Goal: Transaction & Acquisition: Purchase product/service

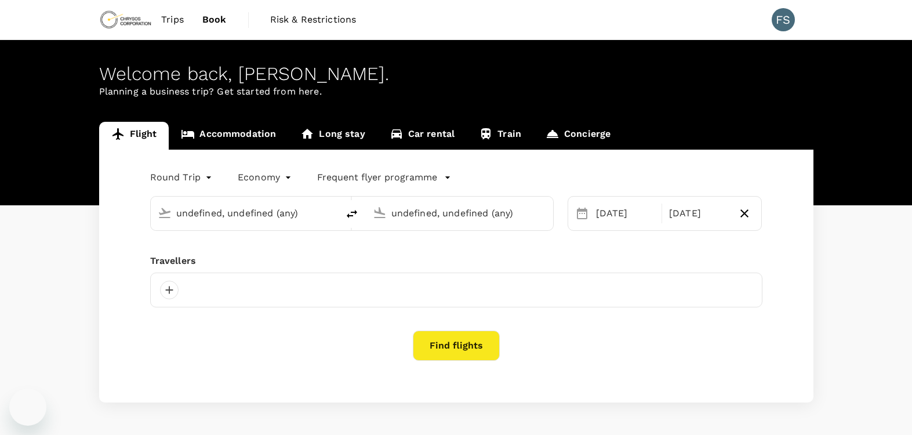
type input "Adelaide (ADL)"
type input "[PERSON_NAME] (PSA)"
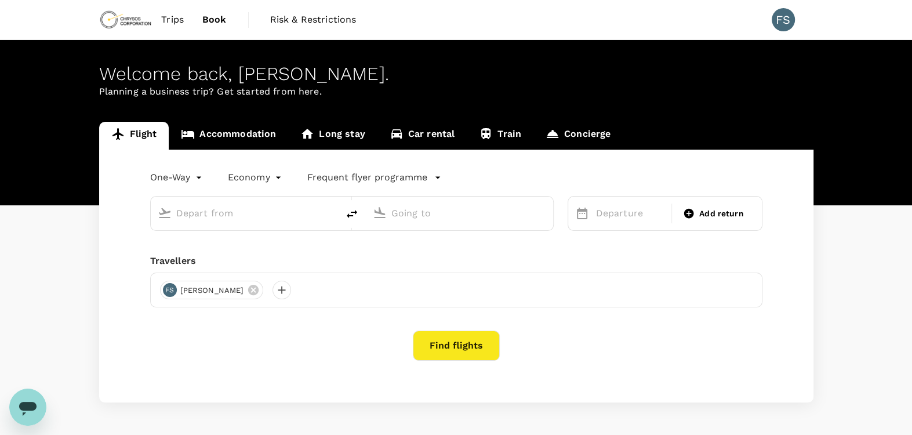
type input "roundtrip"
type input "Adelaide (ADL)"
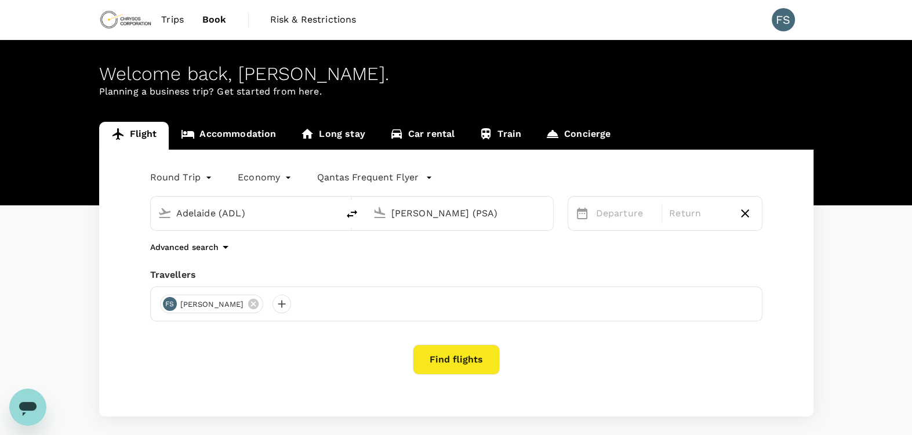
click at [474, 206] on input "[PERSON_NAME] (PSA)" at bounding box center [460, 213] width 137 height 18
click at [497, 205] on input "[PERSON_NAME] (PSA)" at bounding box center [460, 213] width 137 height 18
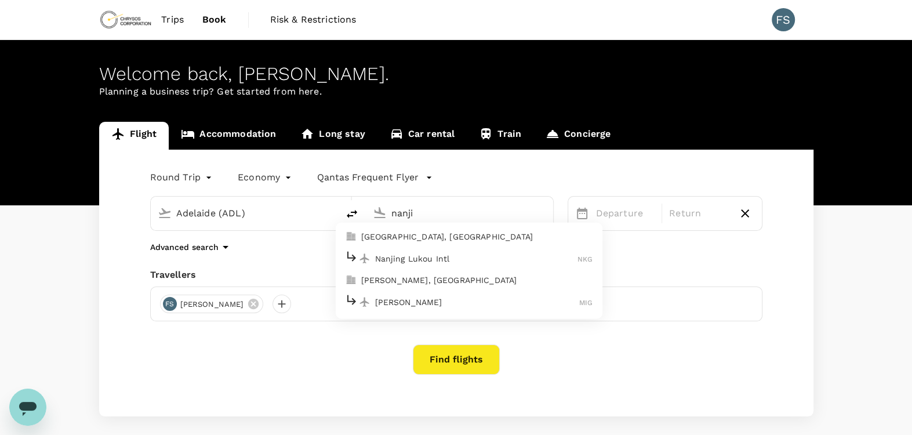
click at [458, 261] on p "Nanjing Lukou Intl" at bounding box center [476, 258] width 203 height 12
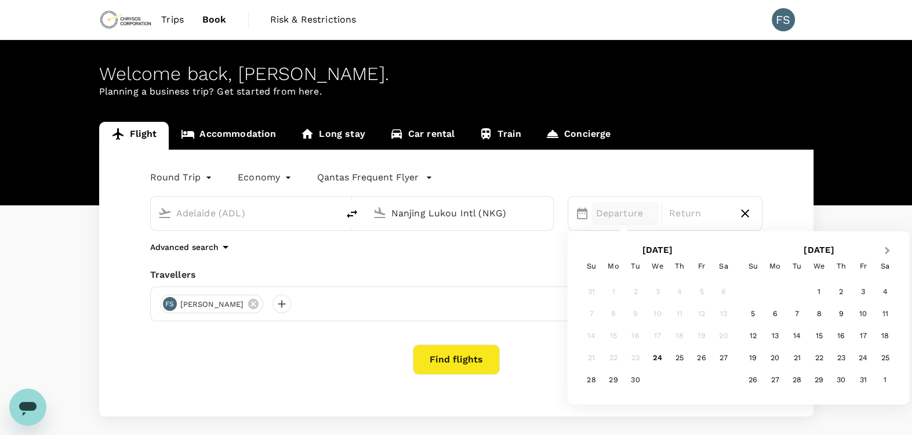
type input "Nanjing Lukou Intl (NKG)"
click at [894, 248] on button "Next Month" at bounding box center [888, 251] width 19 height 19
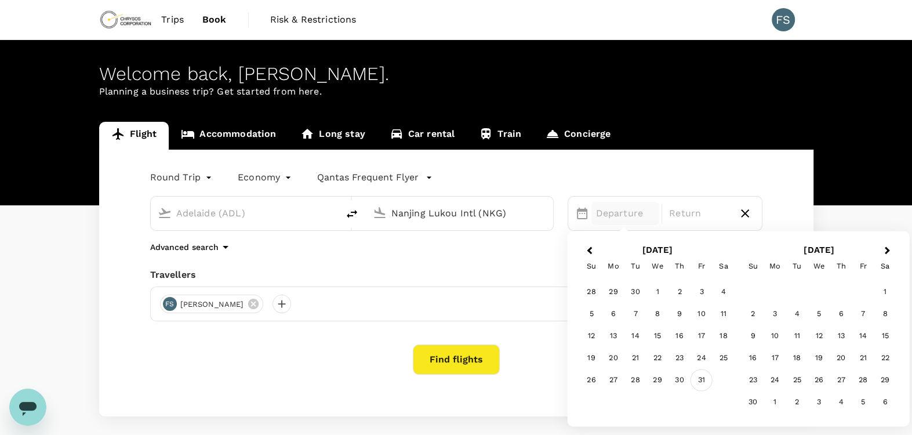
click at [699, 375] on div "31" at bounding box center [702, 380] width 22 height 22
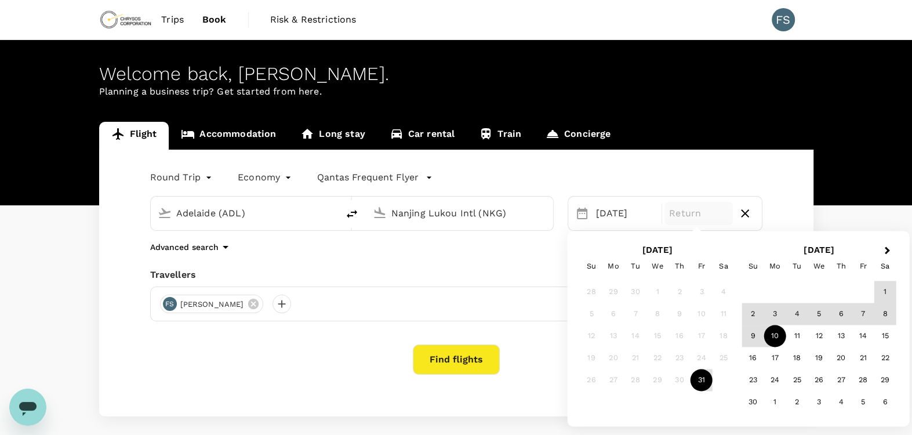
click at [769, 338] on div "10" at bounding box center [775, 336] width 22 height 22
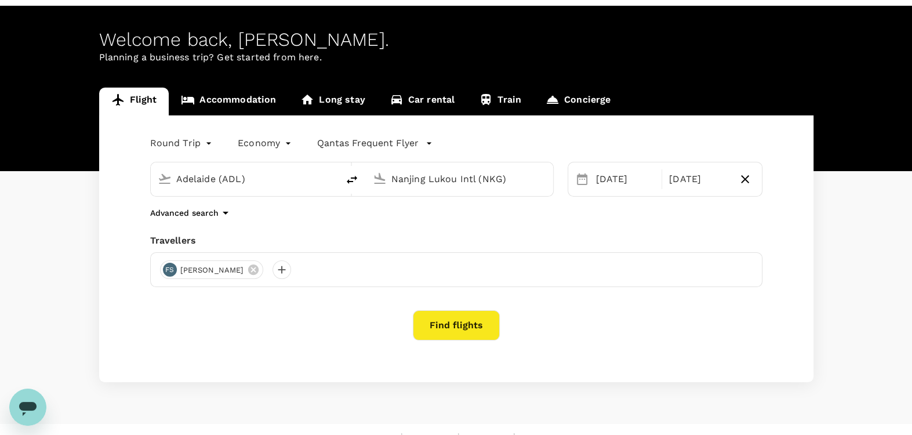
scroll to position [53, 0]
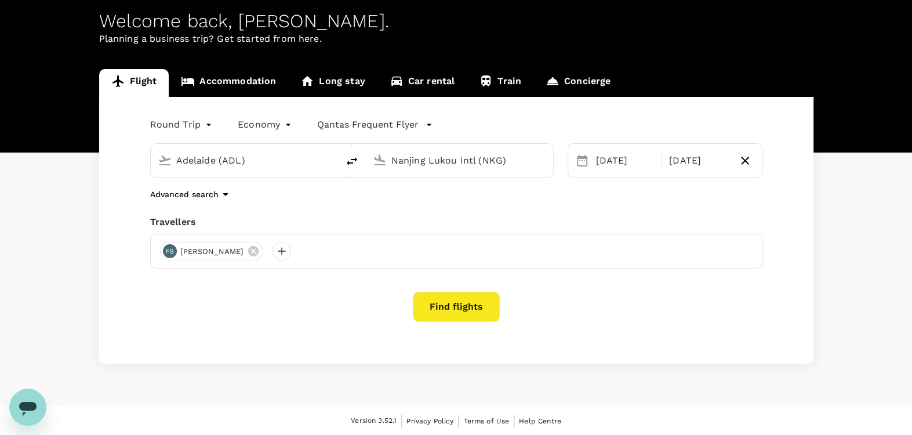
click at [483, 299] on button "Find flights" at bounding box center [456, 307] width 87 height 30
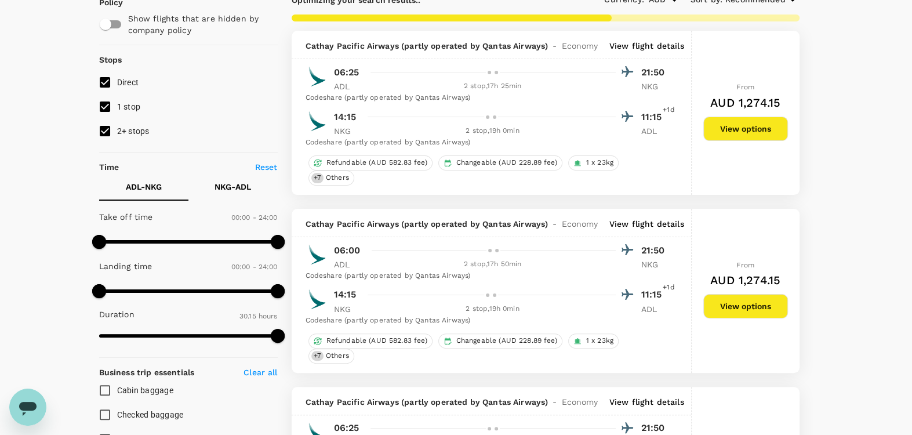
scroll to position [193, 0]
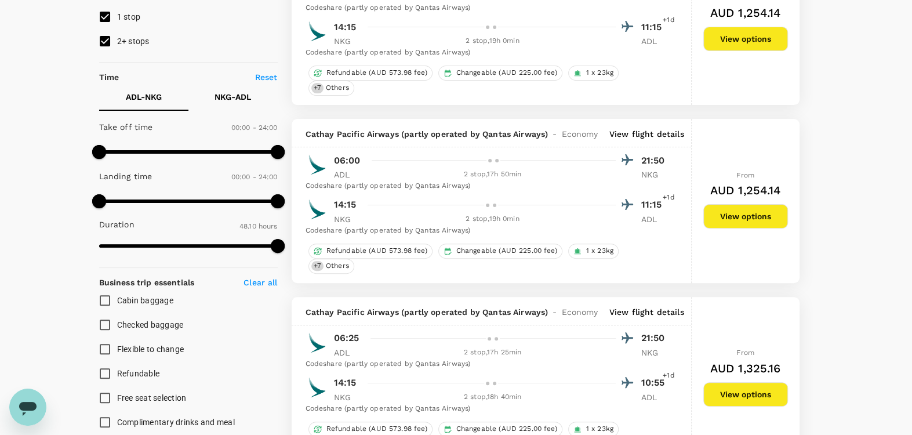
type input "2890"
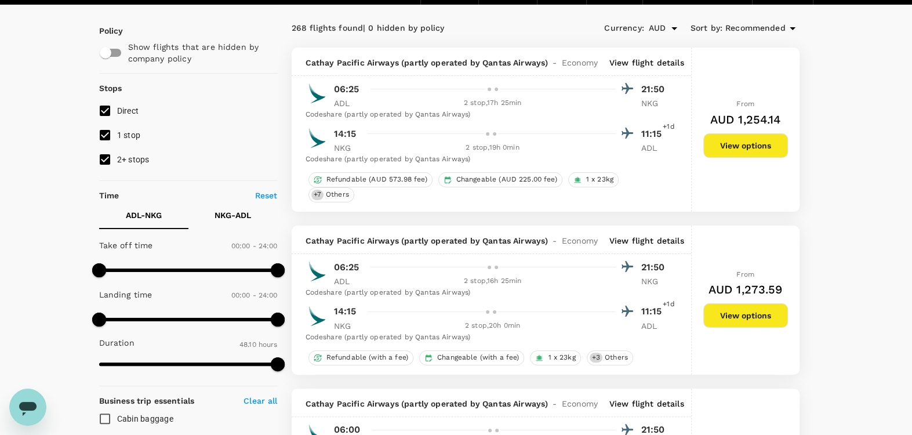
scroll to position [96, 0]
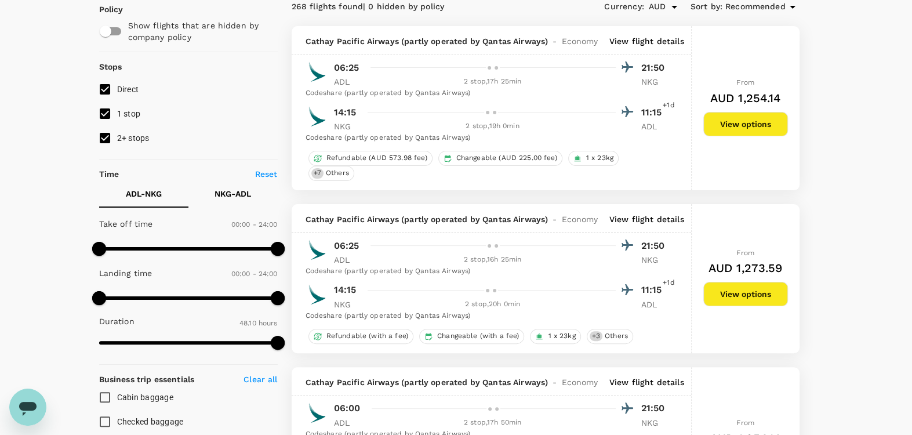
click at [490, 66] on div at bounding box center [489, 67] width 7 height 7
click at [505, 111] on div at bounding box center [498, 112] width 271 height 17
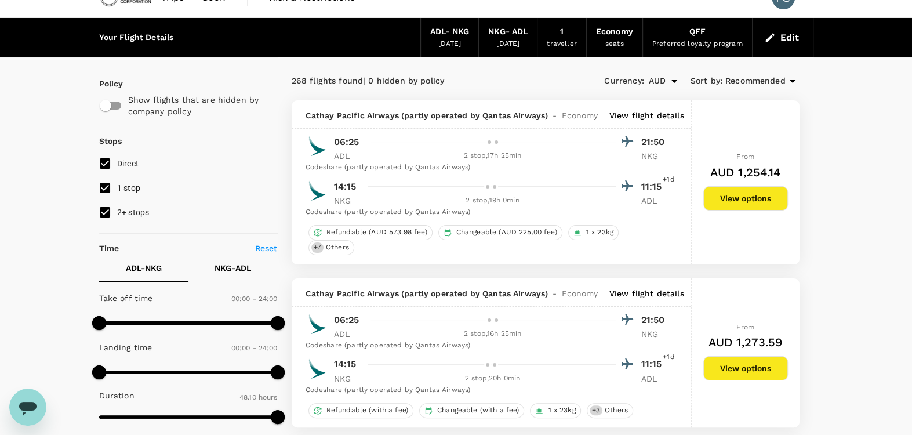
scroll to position [0, 0]
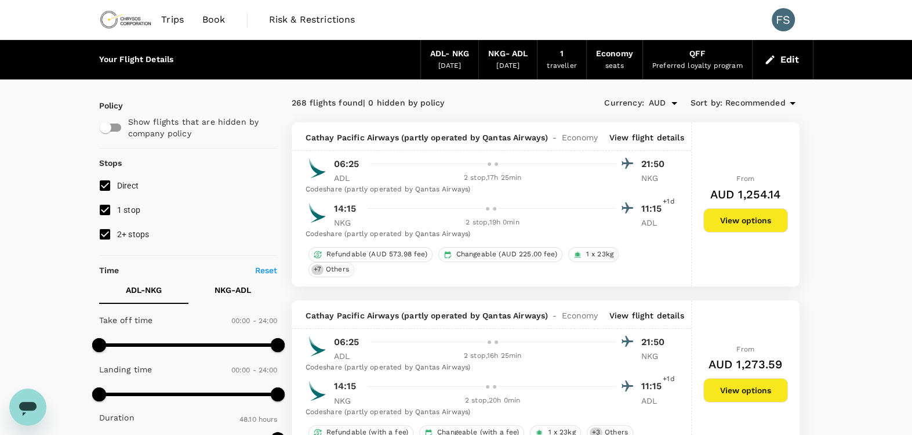
click at [770, 220] on button "View options" at bounding box center [746, 220] width 85 height 24
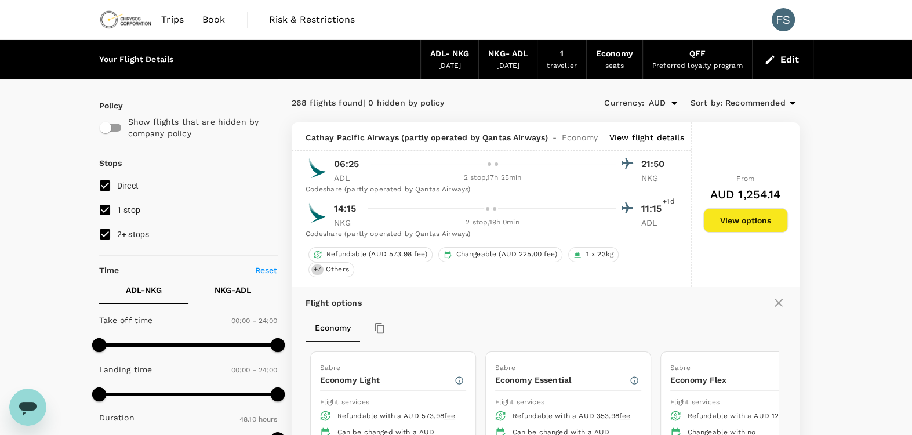
click at [781, 54] on button "Edit" at bounding box center [783, 59] width 42 height 19
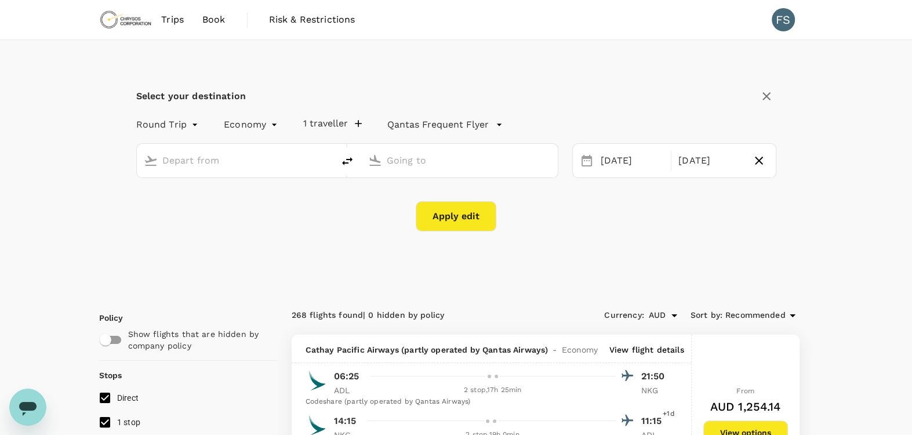
type input "Adelaide (ADL)"
type input "Nanjing Lukou Intl (NKG)"
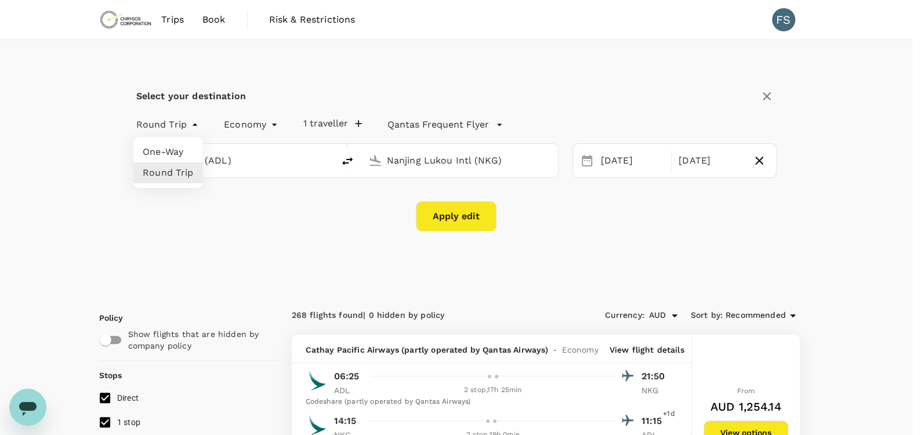
click at [165, 31] on div at bounding box center [460, 217] width 921 height 435
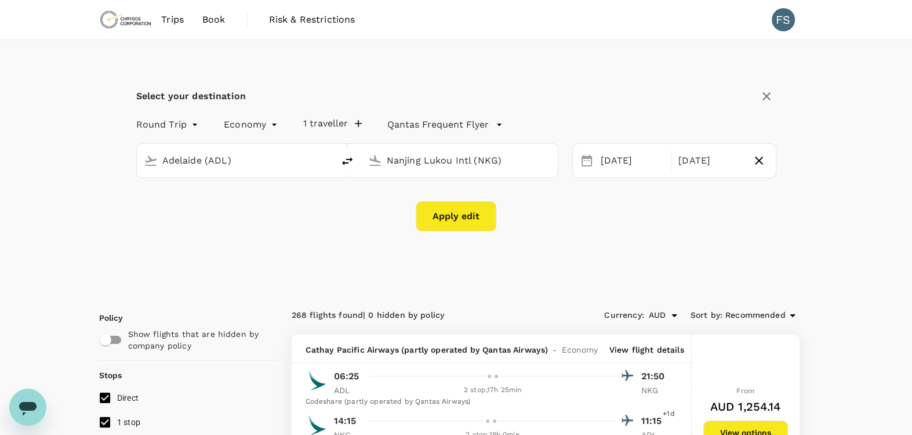
click at [168, 25] on span "Trips" at bounding box center [172, 20] width 23 height 14
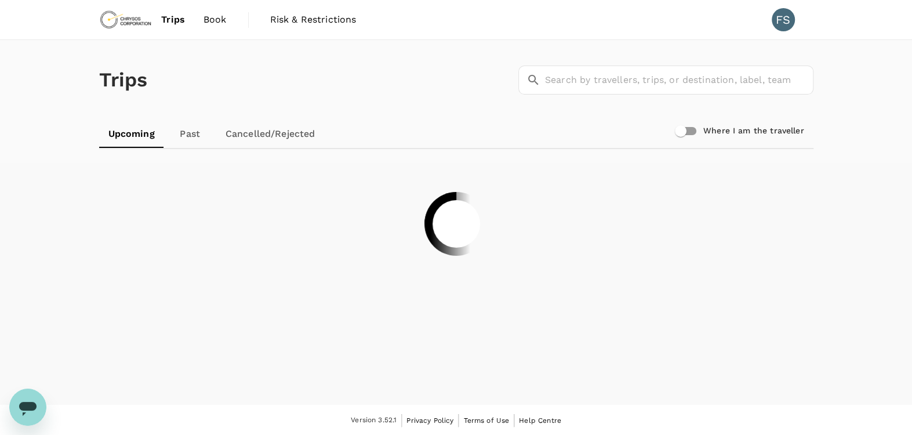
click at [222, 11] on link "Book" at bounding box center [215, 19] width 42 height 39
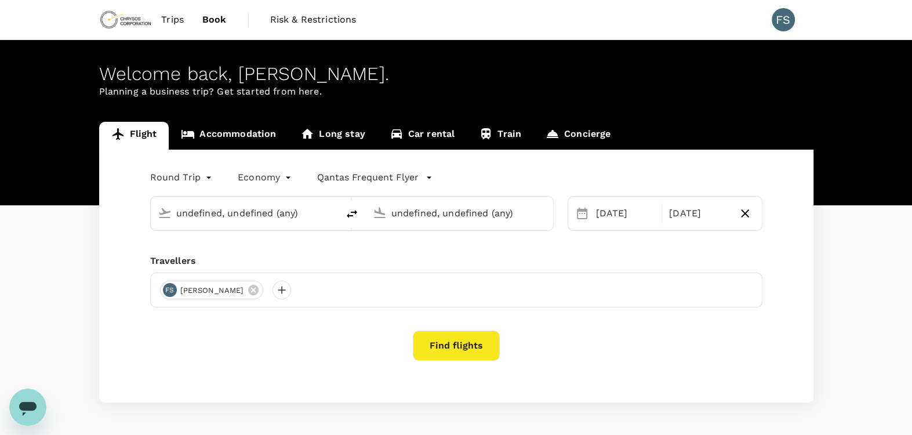
type input "Adelaide (ADL)"
type input "Nanjing Lukou Intl (NKG)"
type input "Adelaide (ADL)"
type input "Nanjing Lukou Intl (NKG)"
type input "Adelaide (ADL)"
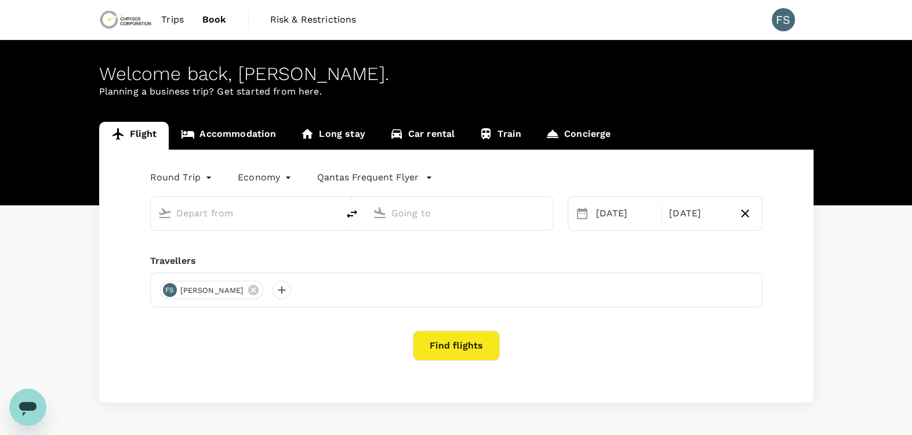
type input "Nanjing Lukou Intl (NKG)"
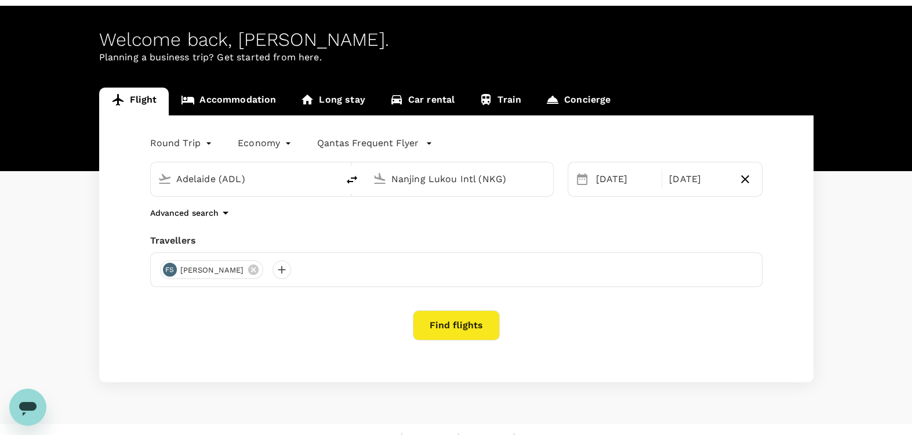
scroll to position [53, 0]
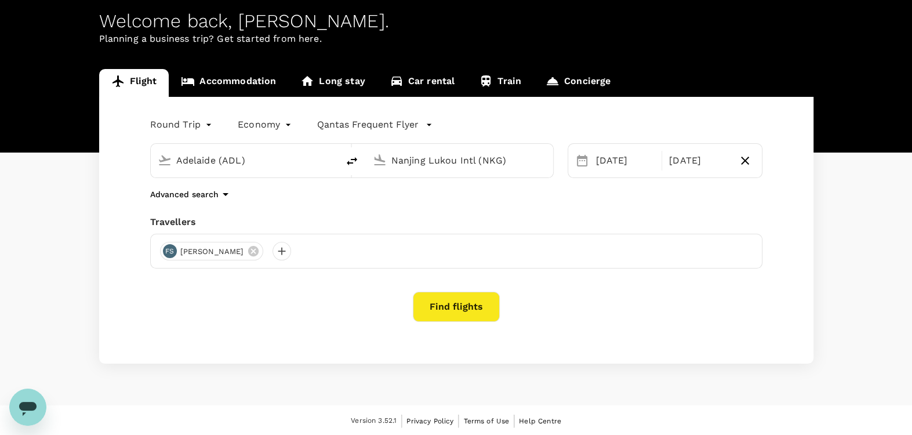
click at [223, 197] on icon "button" at bounding box center [226, 194] width 14 height 14
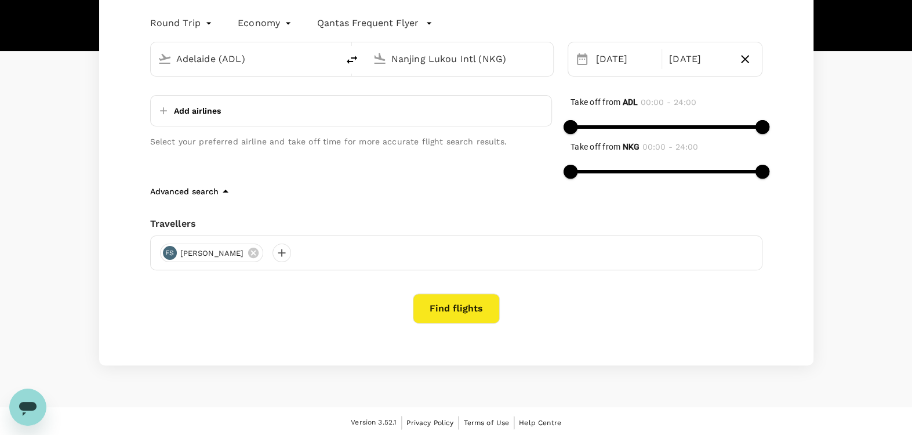
scroll to position [156, 0]
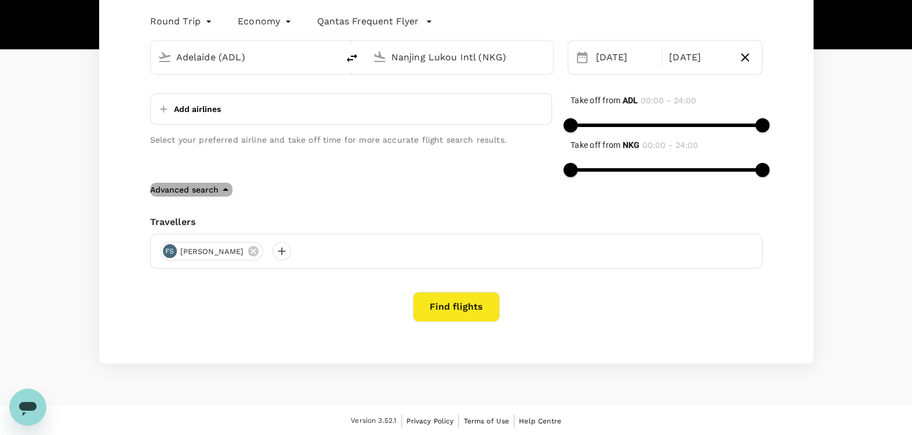
click at [226, 189] on icon "button" at bounding box center [226, 190] width 14 height 14
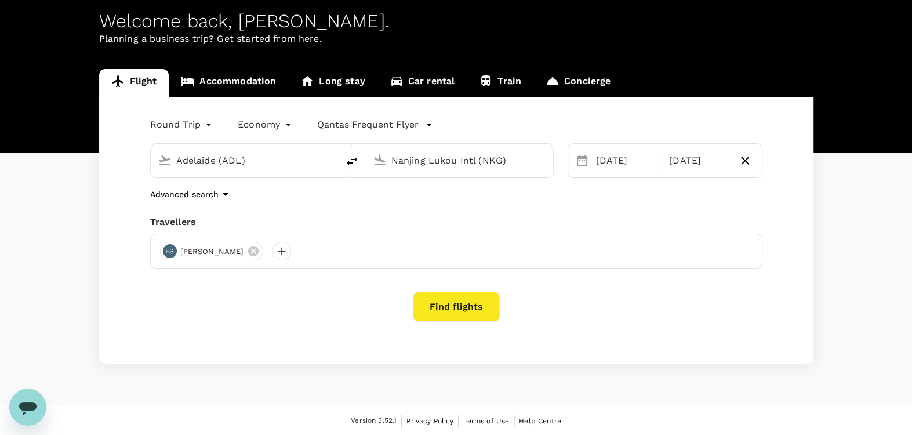
click at [226, 191] on icon "button" at bounding box center [226, 194] width 14 height 14
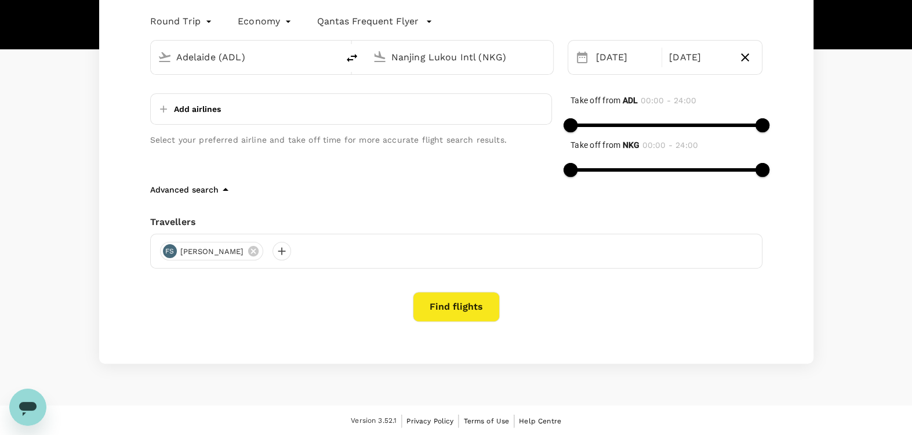
scroll to position [59, 0]
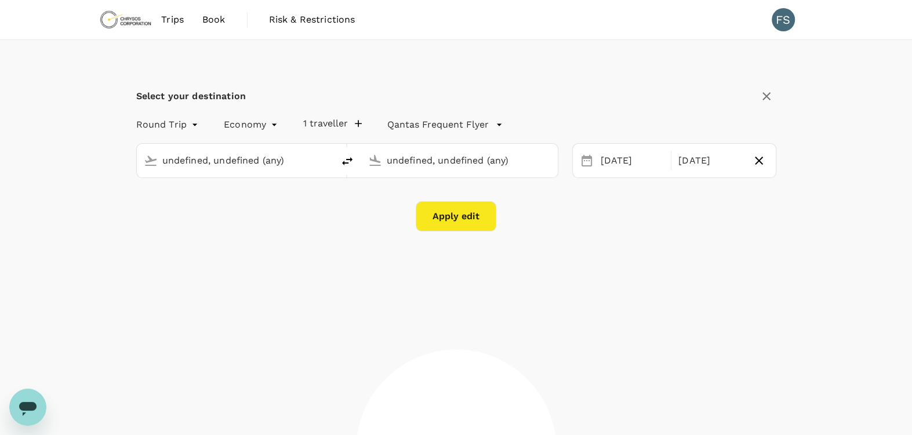
type input "Adelaide (ADL)"
type input "Nanjing Lukou Intl (NKG)"
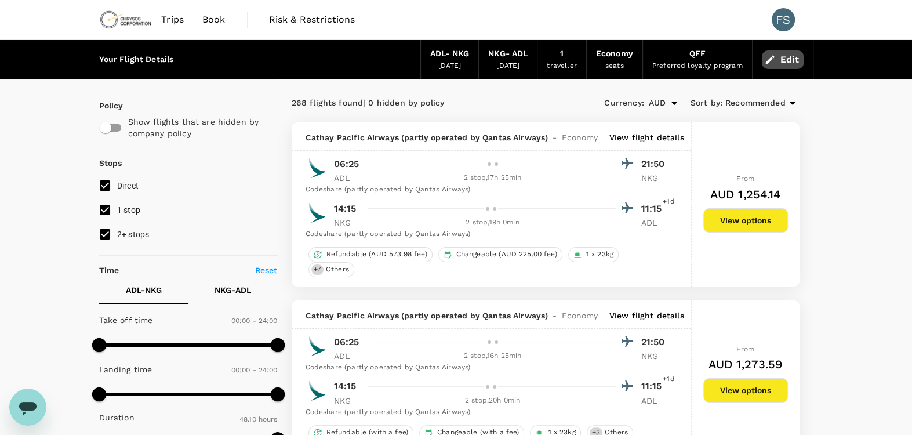
click at [791, 59] on button "Edit" at bounding box center [783, 59] width 42 height 19
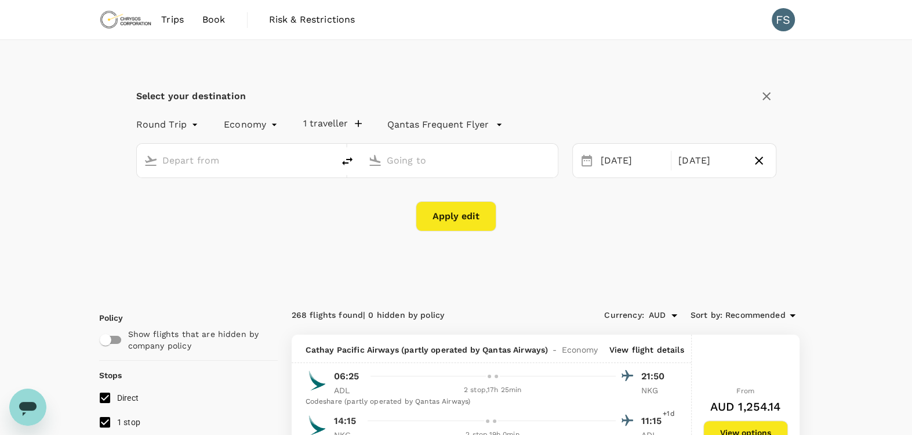
type input "Adelaide (ADL)"
type input "Nanjing Lukou Intl (NKG)"
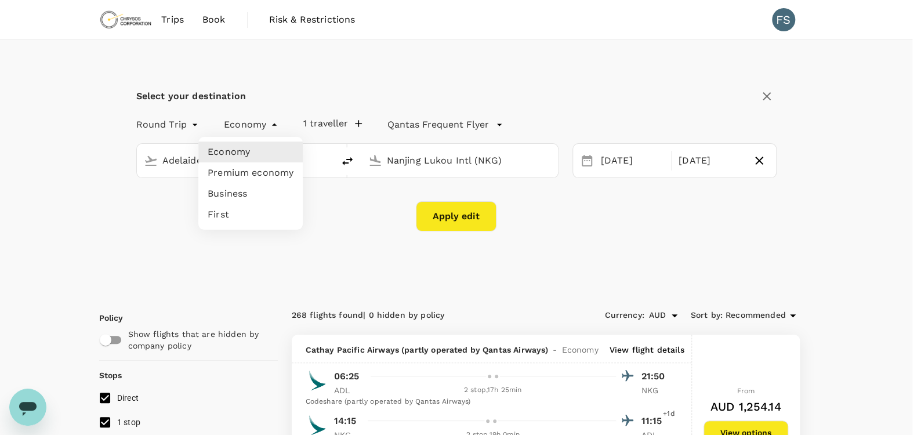
click at [270, 127] on div at bounding box center [460, 217] width 921 height 435
click at [194, 124] on div at bounding box center [460, 217] width 921 height 435
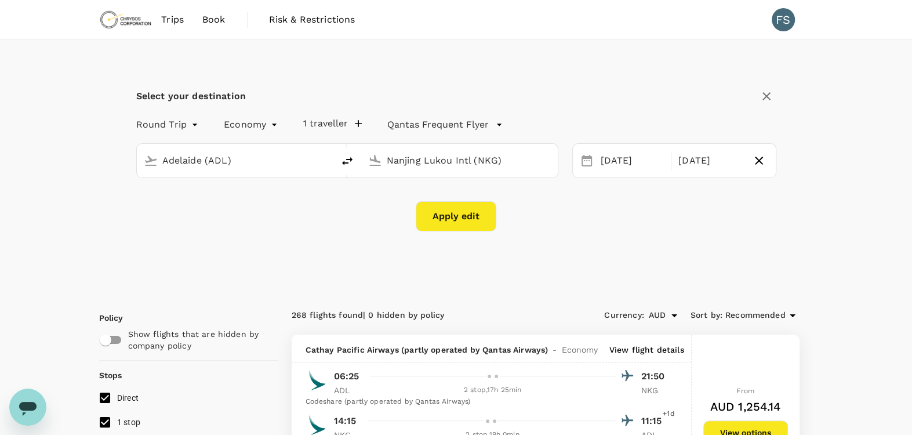
click at [354, 132] on div "Adelaide (ADL) Nanjing Lukou Intl (NKG)" at bounding box center [340, 153] width 436 height 49
click at [483, 128] on p "Qantas Frequent Flyer" at bounding box center [438, 125] width 102 height 14
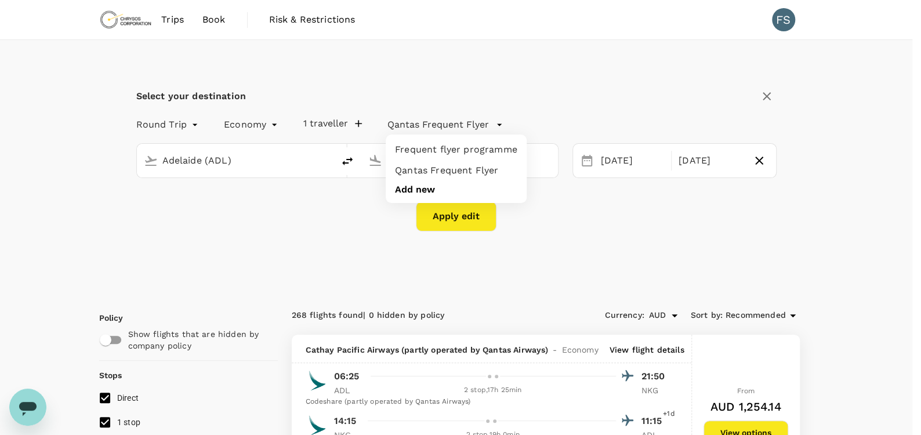
click at [483, 128] on div at bounding box center [460, 217] width 921 height 435
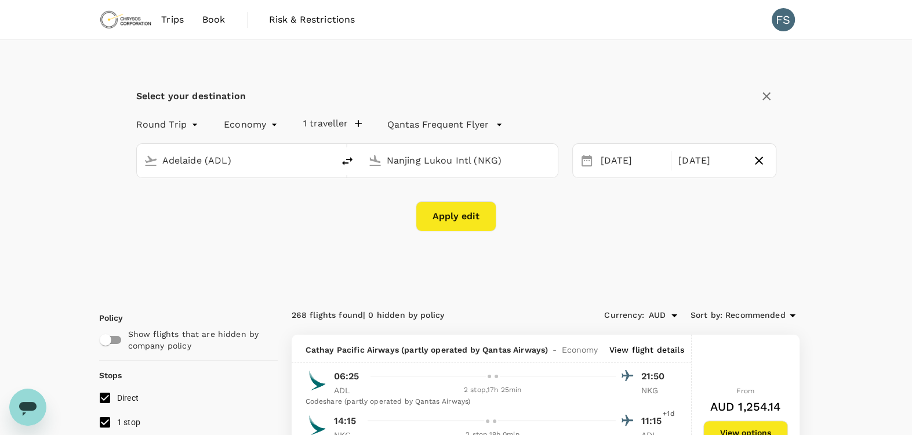
click at [182, 13] on span "Trips" at bounding box center [172, 20] width 23 height 14
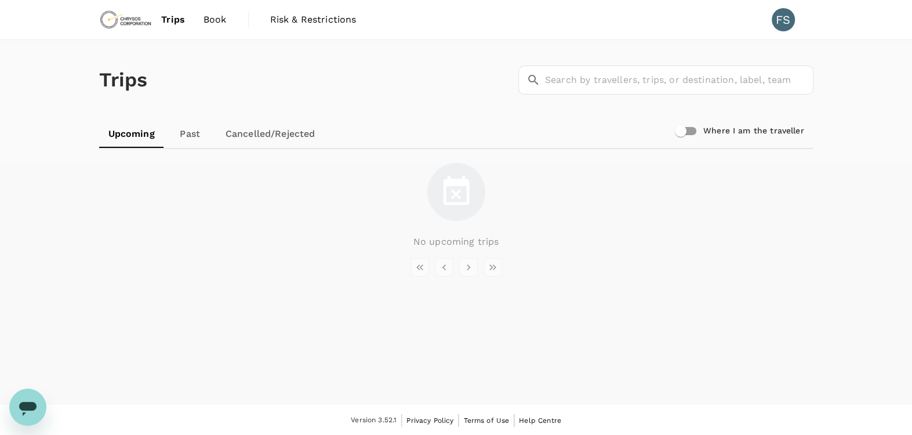
click at [204, 17] on span "Book" at bounding box center [215, 20] width 23 height 14
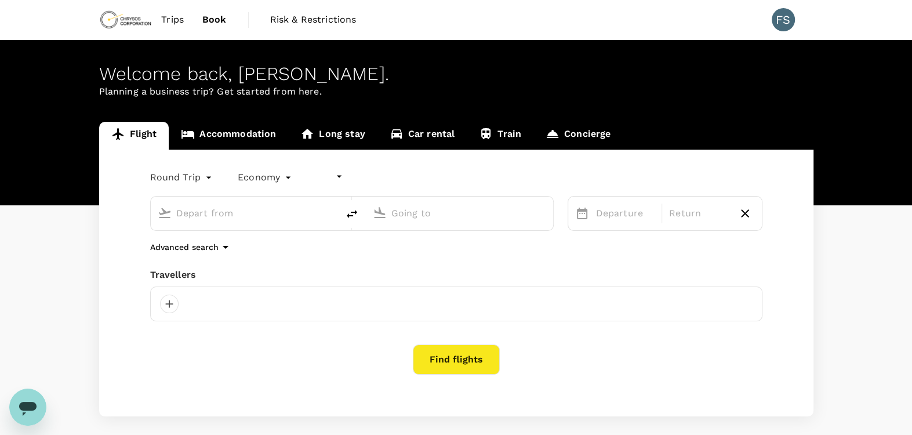
type input "undefined, undefined (any)"
type input "Adelaide (ADL)"
type input "Nanjing Lukou Intl (NKG)"
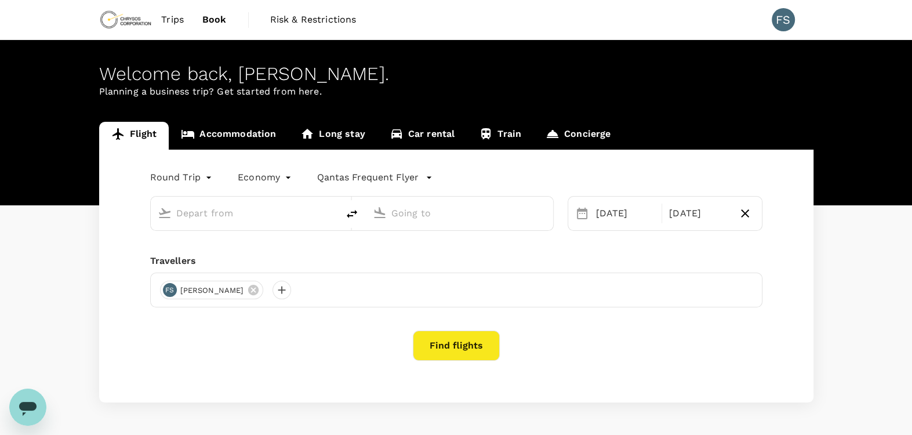
type input "Adelaide (ADL)"
type input "Nanjing Lukou Intl (NKG)"
type input "Adelaide (ADL)"
type input "Nanjing Lukou Intl (NKG)"
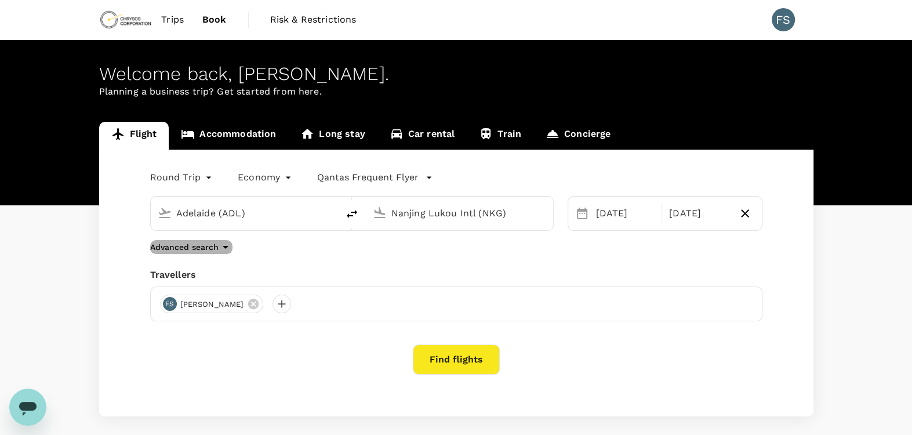
click at [224, 244] on icon "button" at bounding box center [226, 247] width 14 height 14
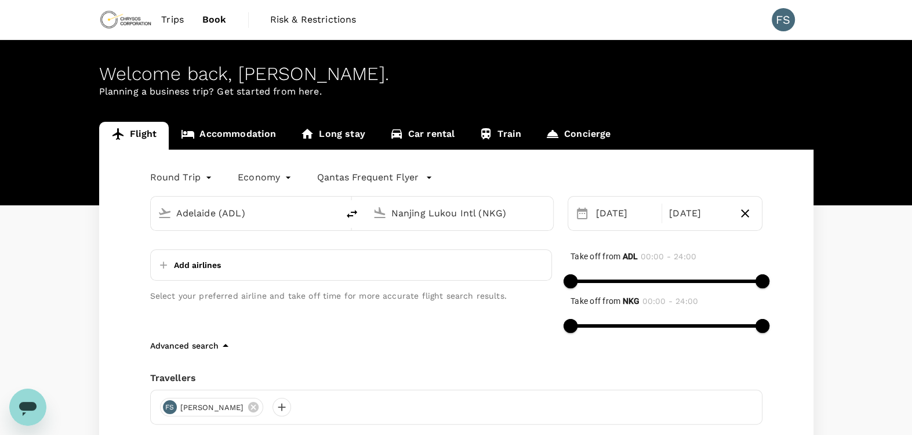
click at [582, 136] on link "Concierge" at bounding box center [578, 136] width 89 height 28
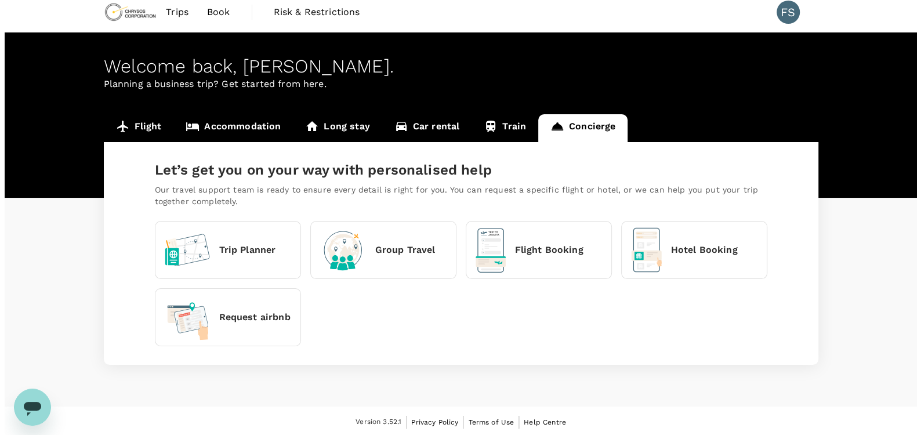
scroll to position [9, 0]
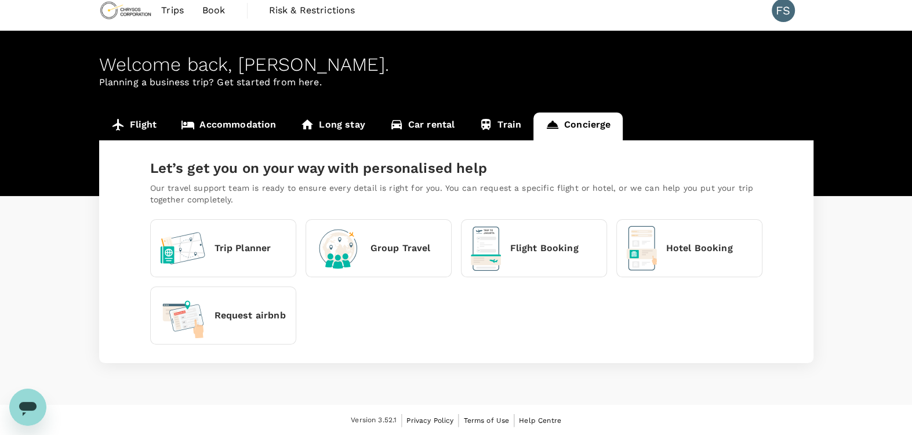
click at [206, 252] on div "Trip Planner" at bounding box center [215, 248] width 111 height 32
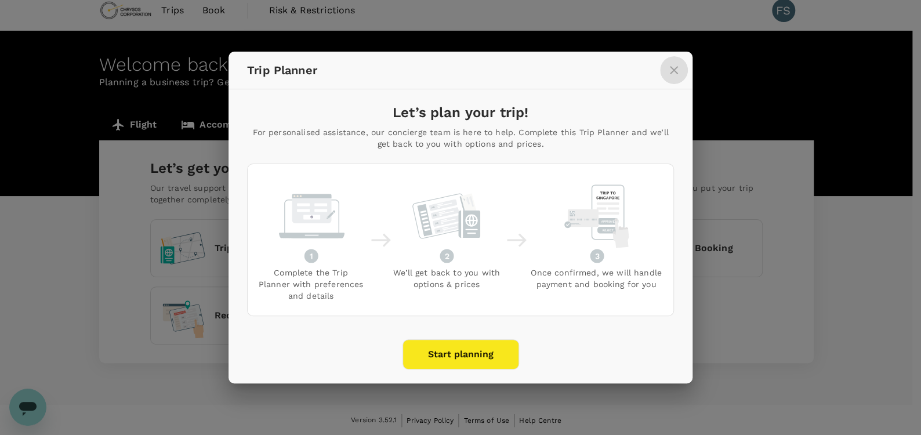
click at [668, 66] on icon "close" at bounding box center [674, 70] width 14 height 14
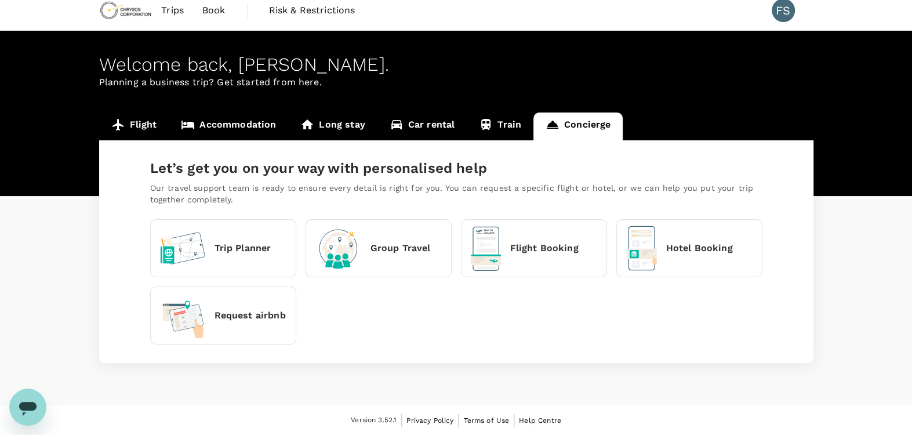
click at [546, 251] on p "Flight Booking" at bounding box center [544, 248] width 68 height 14
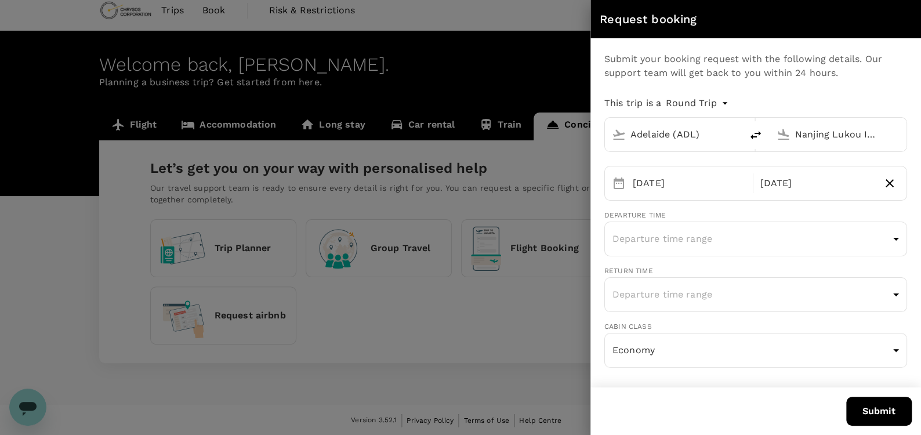
type input "Adelaide (ADL)"
type input "Nanjing Lukou Intl (NKG)"
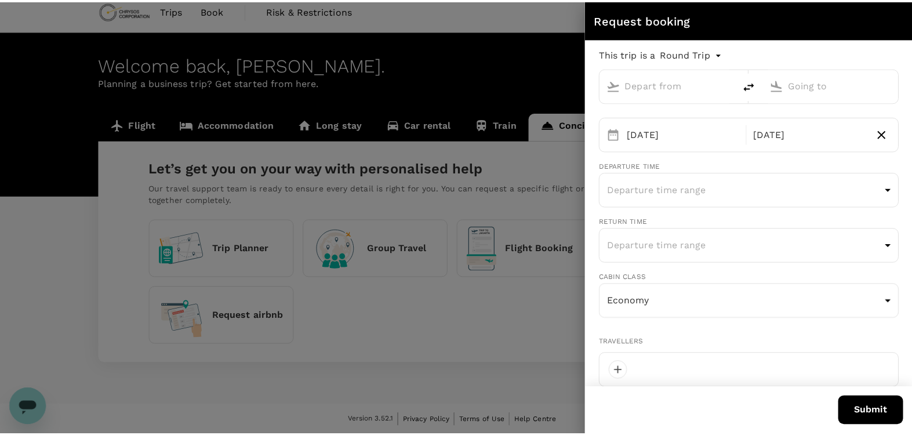
scroll to position [0, 0]
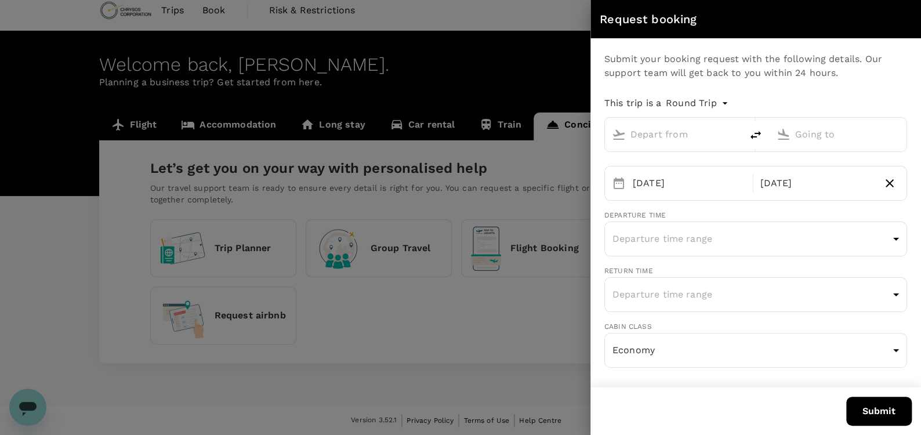
click at [474, 117] on div at bounding box center [460, 217] width 921 height 435
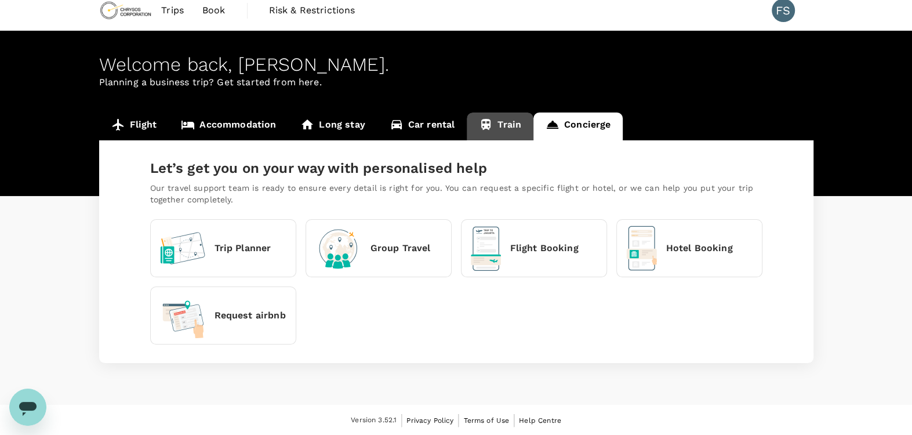
click at [502, 122] on link "Train" at bounding box center [500, 127] width 67 height 28
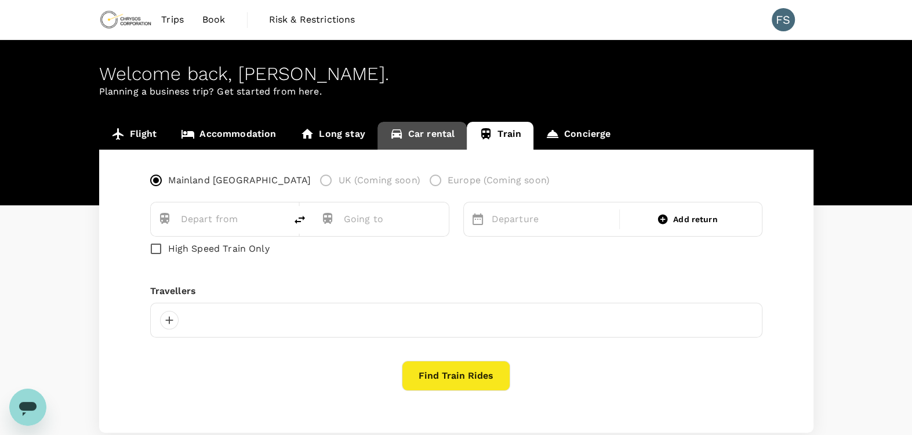
click at [428, 130] on link "Car rental" at bounding box center [423, 136] width 90 height 28
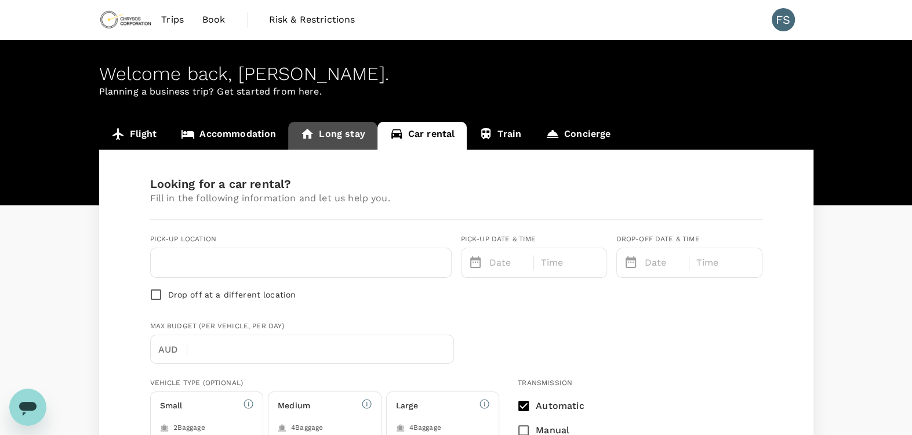
click at [334, 142] on link "Long stay" at bounding box center [332, 136] width 89 height 28
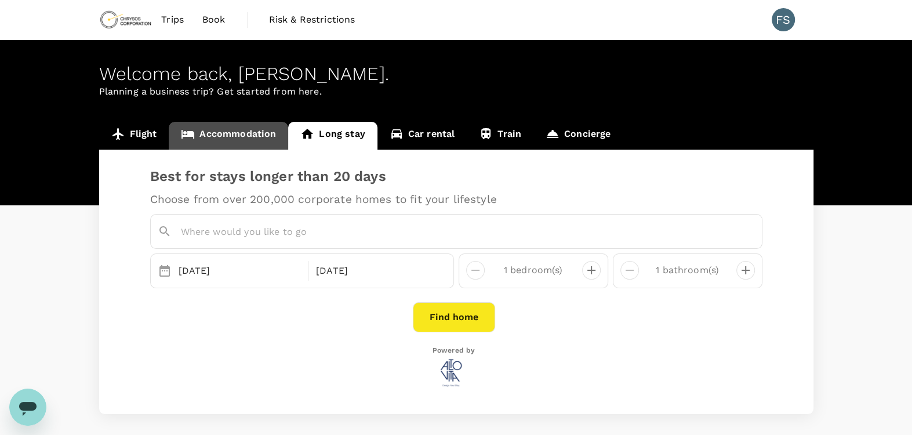
click at [233, 137] on link "Accommodation" at bounding box center [228, 136] width 119 height 28
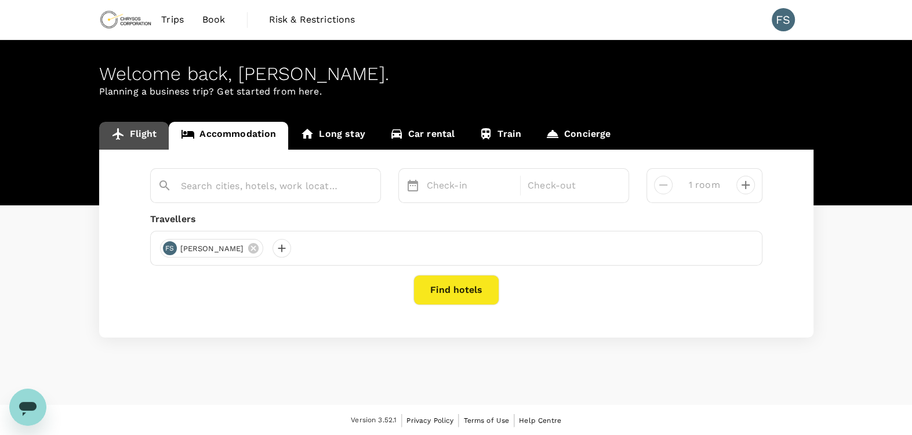
click at [148, 142] on link "Flight" at bounding box center [134, 136] width 70 height 28
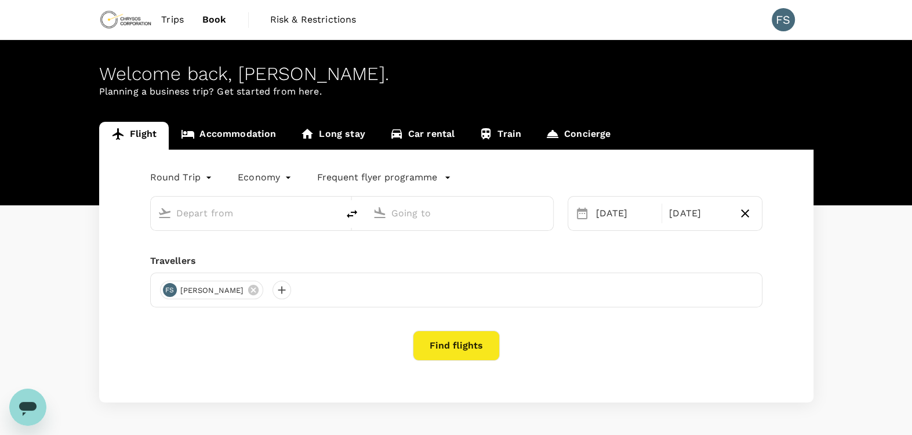
type input "Adelaide (ADL)"
type input "Nanjing Lukou Intl (NKG)"
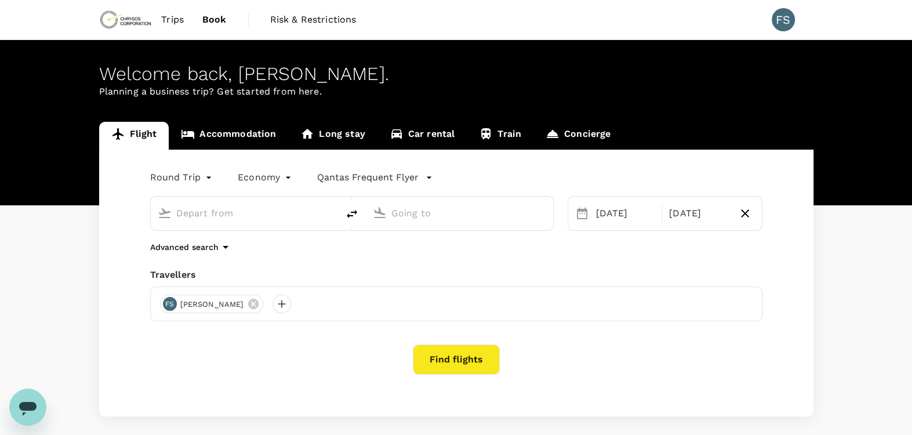
type input "Adelaide (ADL)"
type input "Nanjing Lukou Intl (NKG)"
click at [222, 244] on icon "button" at bounding box center [226, 247] width 14 height 14
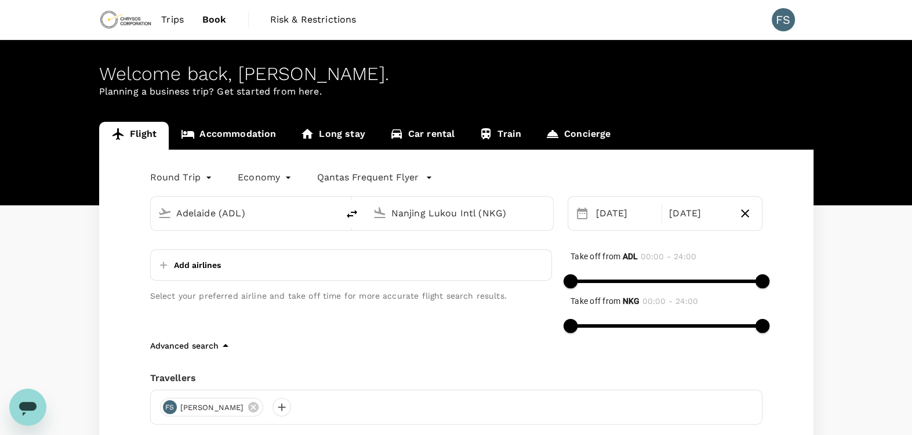
click at [158, 269] on icon "button" at bounding box center [164, 265] width 12 height 12
click at [211, 314] on div "Select your preferred airline and take off time for more accurate flight search…" at bounding box center [342, 285] width 421 height 108
click at [242, 136] on link "Accommodation" at bounding box center [228, 136] width 119 height 28
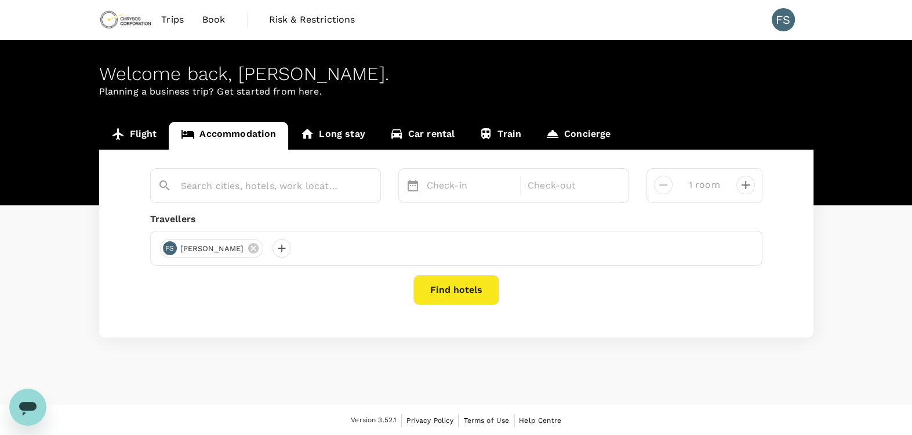
click at [356, 141] on link "Long stay" at bounding box center [332, 136] width 89 height 28
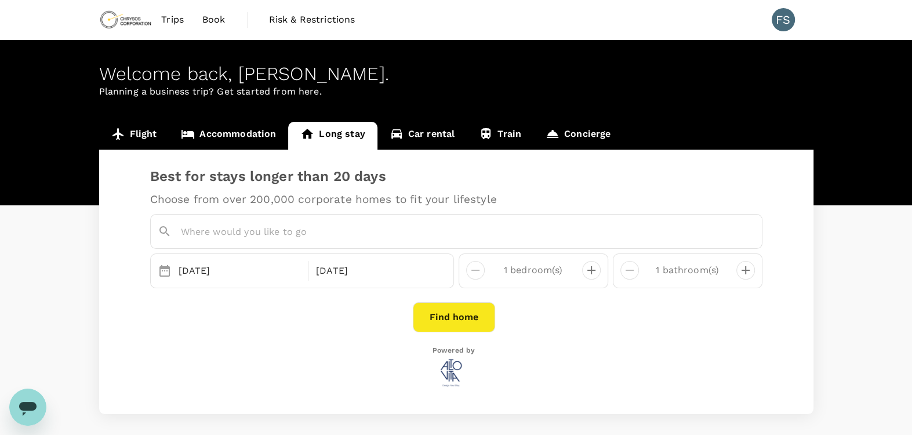
click at [439, 134] on link "Car rental" at bounding box center [423, 136] width 90 height 28
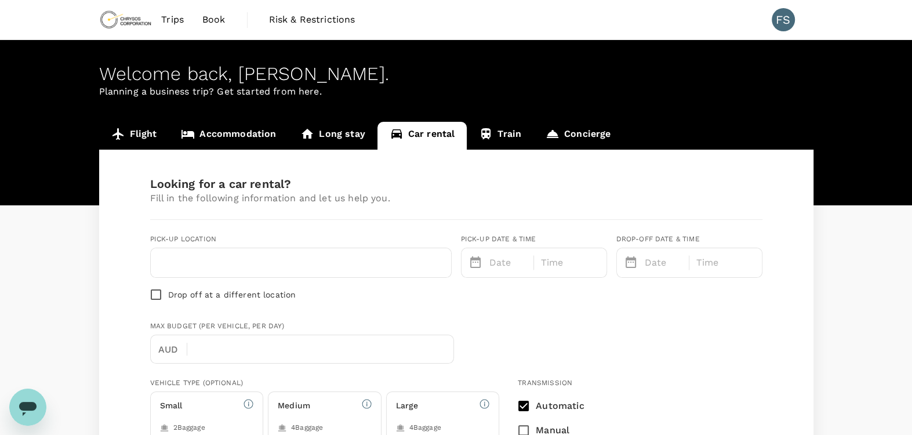
type input "Concierge booking - car-rental"
click at [491, 136] on link "Train" at bounding box center [500, 136] width 67 height 28
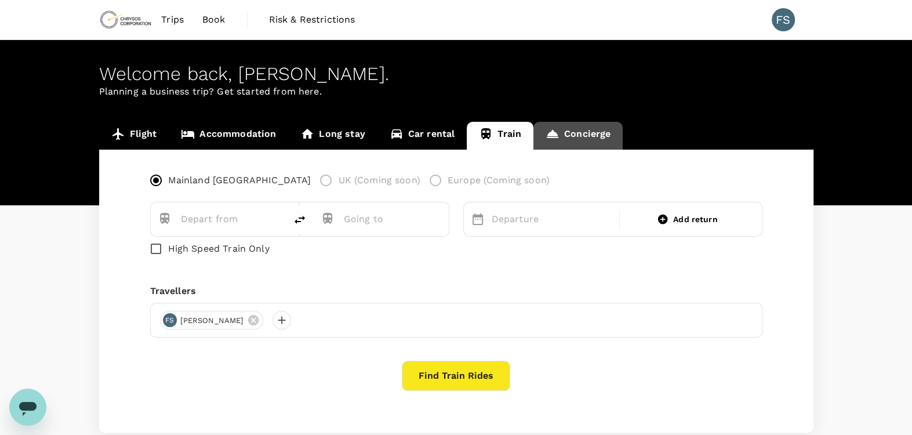
click at [582, 123] on link "Concierge" at bounding box center [578, 136] width 89 height 28
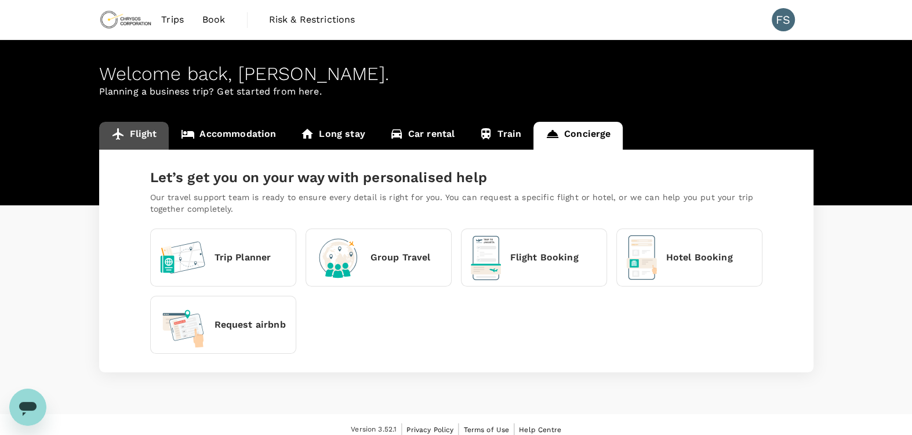
click at [138, 122] on link "Flight" at bounding box center [134, 136] width 70 height 28
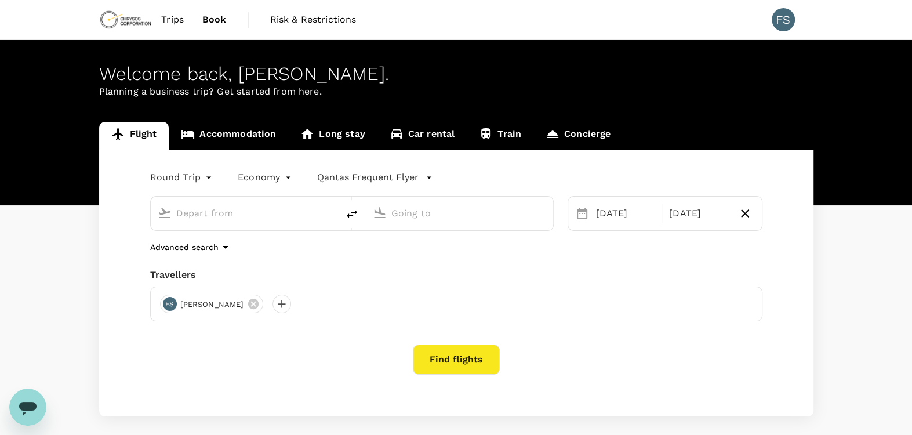
type input "Adelaide (ADL)"
type input "Nanjing Lukou Intl (NKG)"
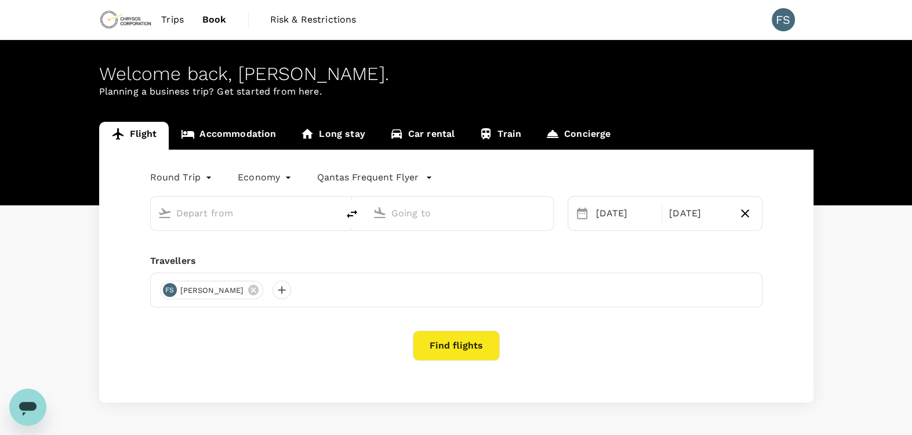
type input "Adelaide (ADL)"
type input "Nanjing Lukou Intl (NKG)"
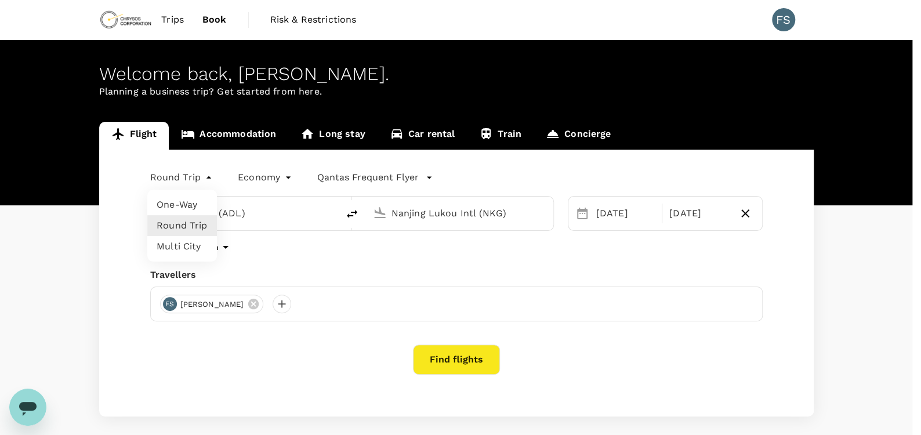
click at [208, 179] on body "Trips Book Risk & Restrictions FS Welcome back , Fang-Yi . Planning a business …" at bounding box center [460, 245] width 921 height 490
click at [195, 246] on li "Multi City" at bounding box center [182, 246] width 70 height 21
type input "multicity"
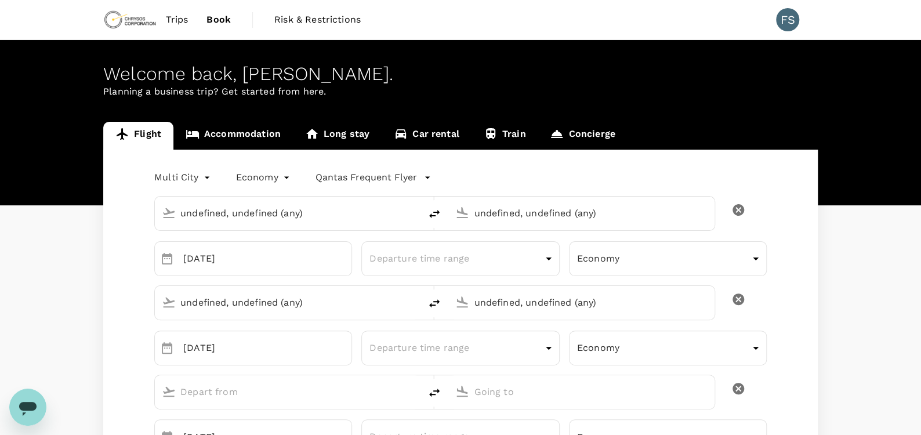
type input "undefined, undefined (any)"
type input "Adelaide (ADL)"
type input "Nanjing Lukou Intl (NKG)"
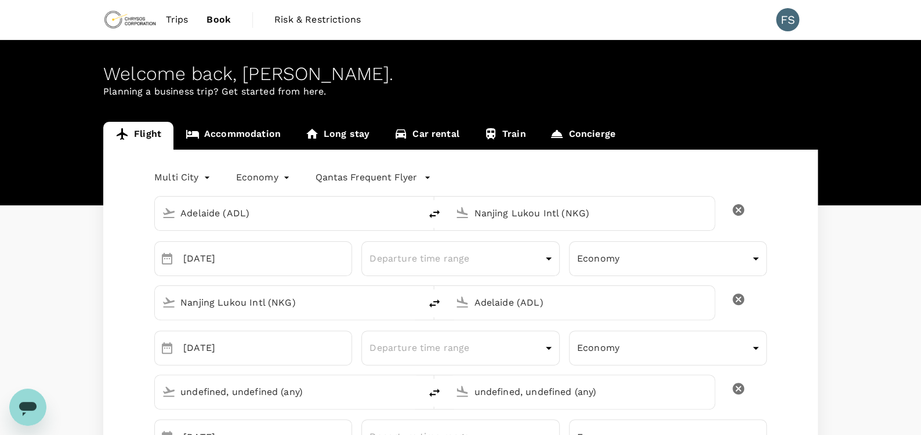
type input "Adelaide (ADL)"
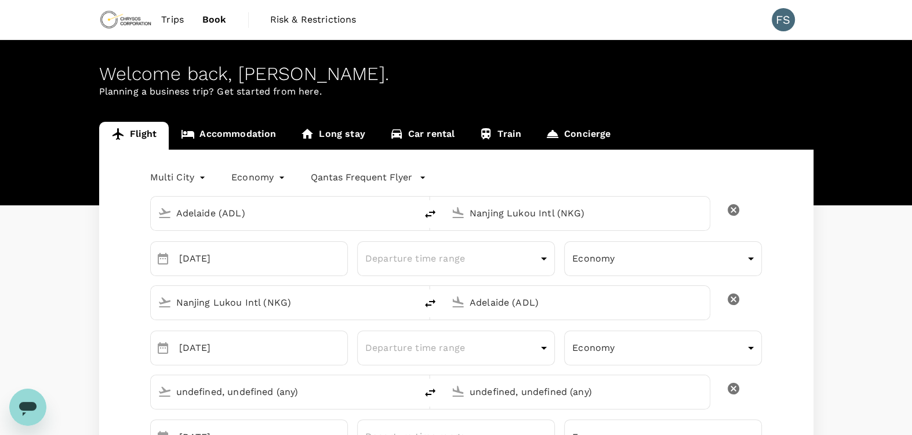
type input "Adelaide (ADL)"
click at [577, 210] on input "Nanjing Lukou Intl (NKG)" at bounding box center [578, 213] width 216 height 18
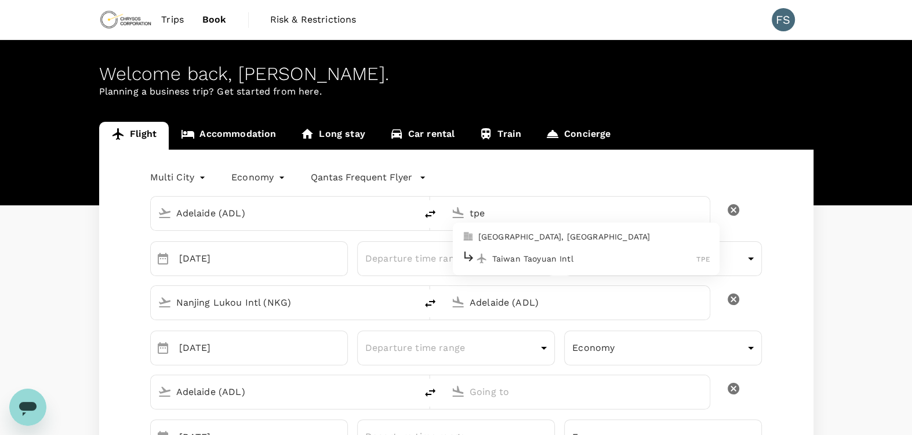
click at [546, 239] on p "Taipei, Taiwan" at bounding box center [595, 237] width 232 height 12
type input "Taipei, Taiwan (any)"
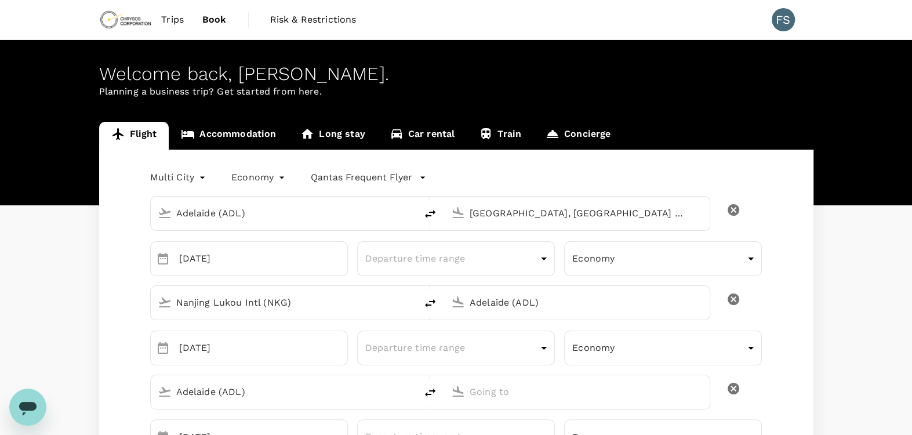
click at [311, 305] on input "Nanjing Lukou Intl (NKG)" at bounding box center [284, 302] width 216 height 18
click at [300, 325] on p "Taipei, Taiwan" at bounding box center [300, 326] width 232 height 12
type input "Taipei, Taiwan (any)"
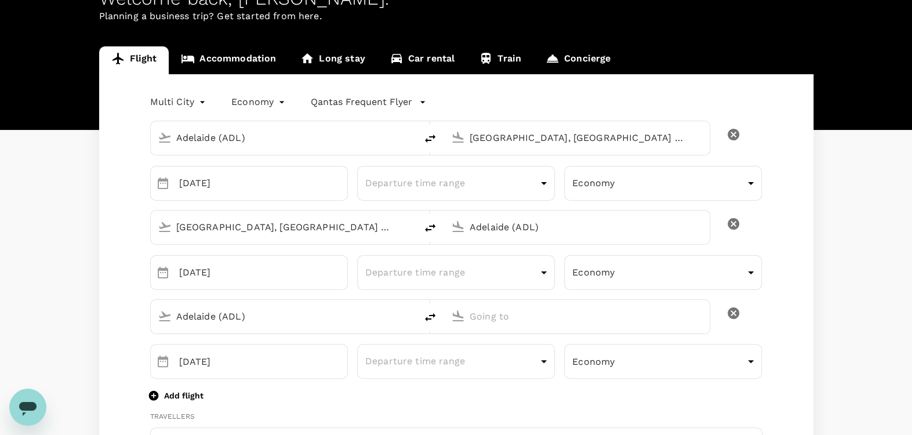
scroll to position [96, 0]
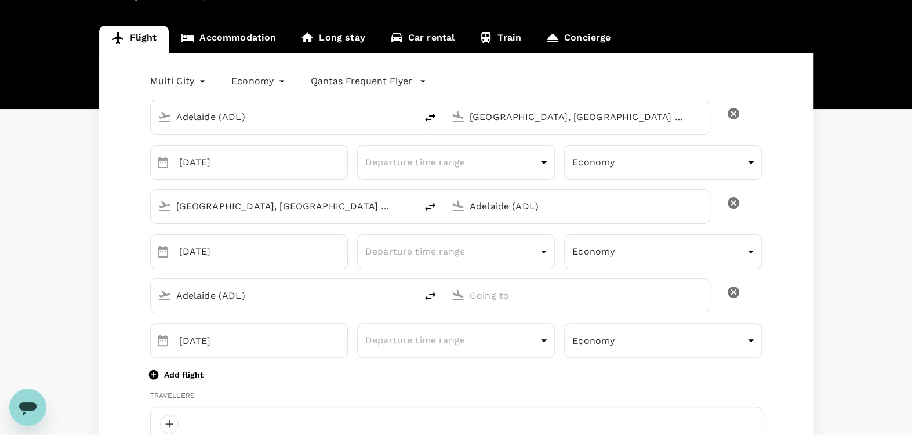
click at [512, 200] on input "Adelaide (ADL)" at bounding box center [578, 206] width 216 height 18
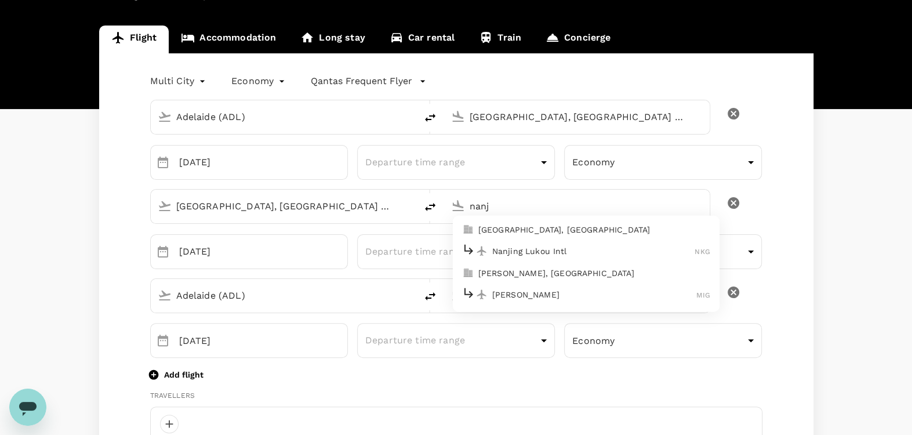
click at [521, 255] on p "Nanjing Lukou Intl" at bounding box center [593, 251] width 203 height 12
type input "Nanjing Lukou Intl (NKG)"
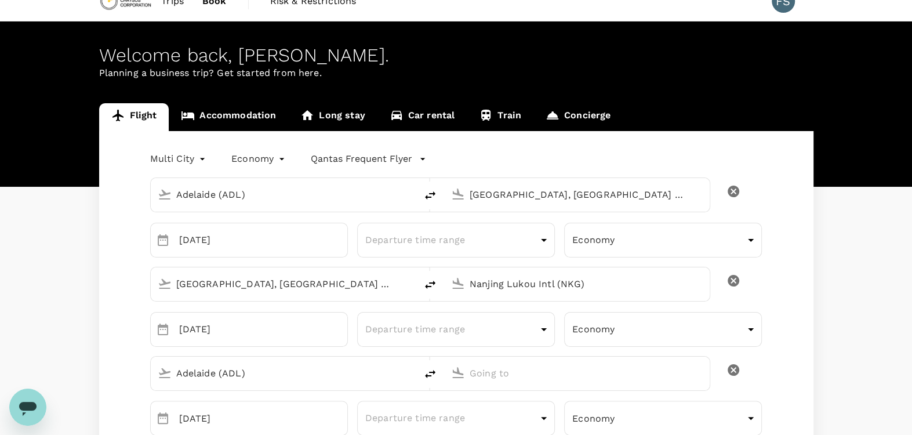
scroll to position [0, 0]
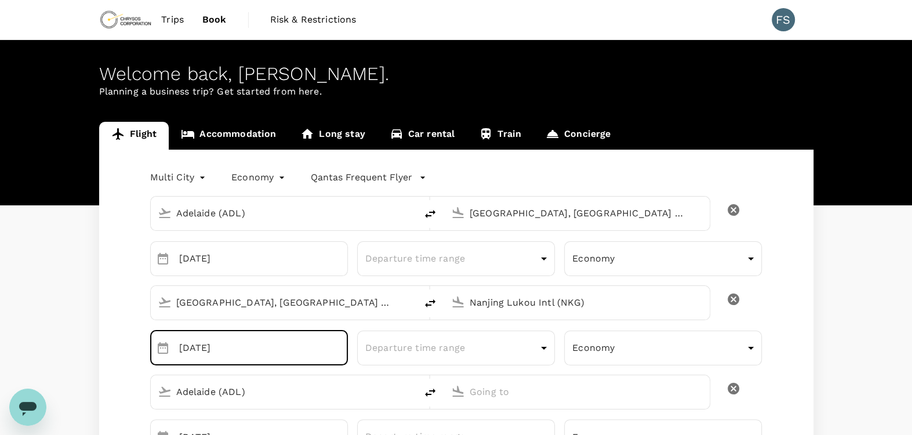
click at [289, 349] on input "10 Nov" at bounding box center [263, 348] width 169 height 35
click at [161, 346] on icon "Choose date, selected date is Nov 10, 2025" at bounding box center [163, 348] width 14 height 14
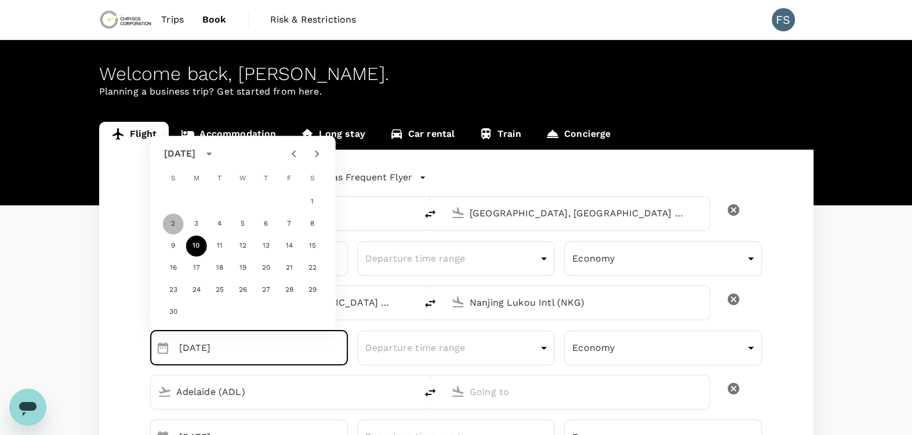
click at [172, 223] on button "2" at bounding box center [173, 223] width 21 height 21
type input "02 Nov"
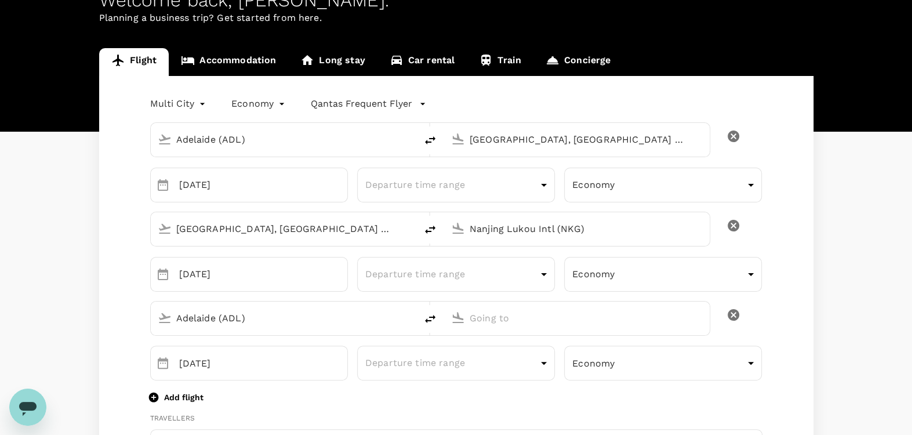
scroll to position [96, 0]
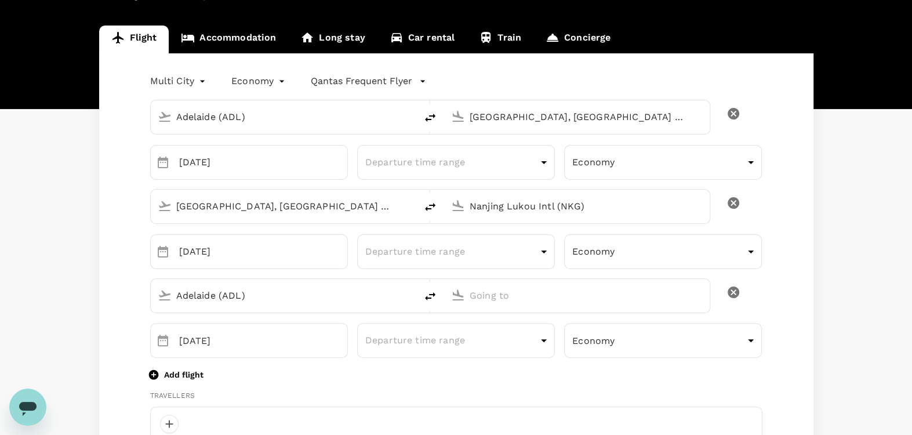
click at [285, 302] on input "Adelaide (ADL)" at bounding box center [284, 296] width 216 height 18
click at [271, 337] on p "Nanjing Lukou Intl" at bounding box center [299, 341] width 203 height 12
type input "Nanjing Lukou Intl (NKG)"
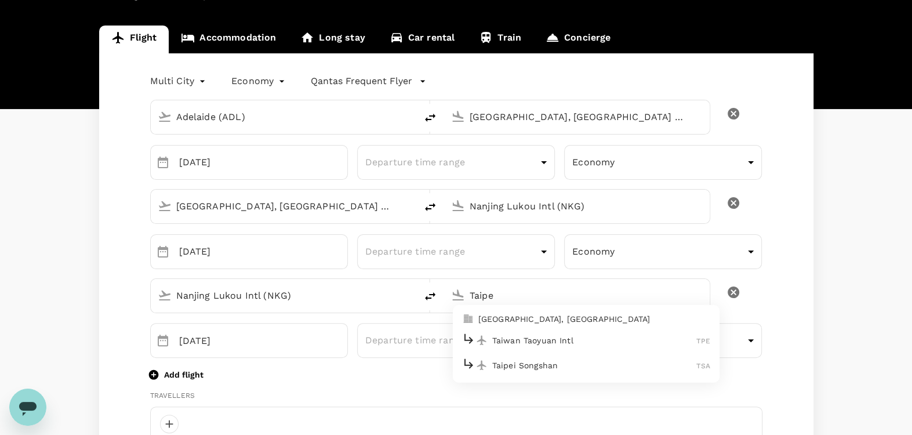
click at [557, 335] on p "Taiwan Taoyuan Intl" at bounding box center [594, 341] width 205 height 12
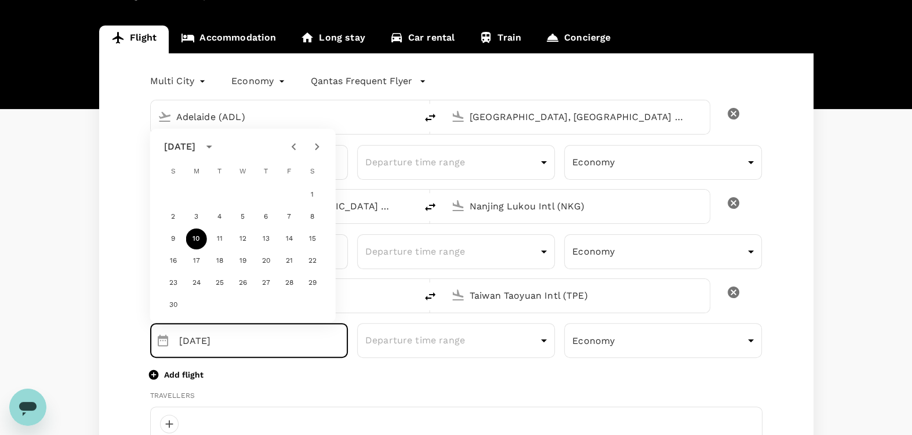
click at [565, 282] on div "Taiwan Taoyuan Intl (TPE)" at bounding box center [584, 293] width 238 height 23
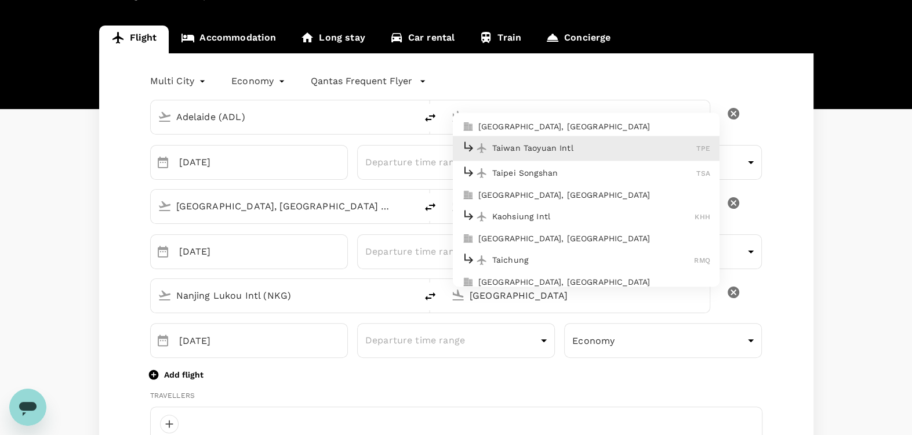
click at [553, 128] on p "Taipei, Taiwan" at bounding box center [595, 127] width 232 height 12
type input "Taipei, Taiwan (any)"
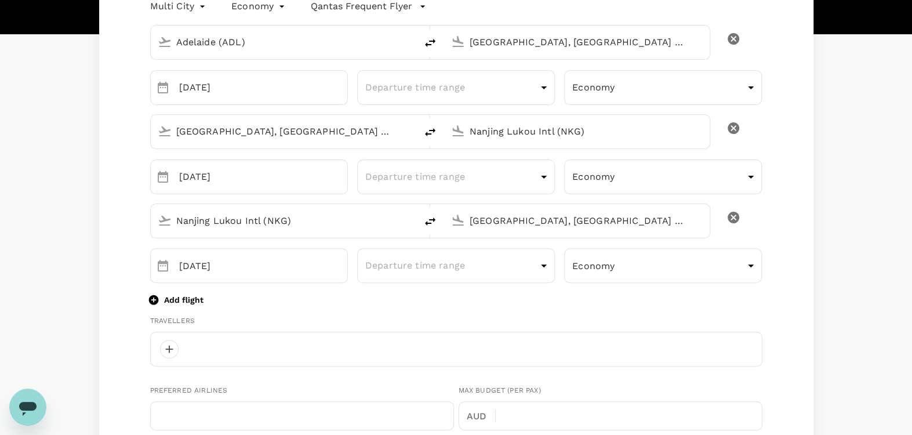
scroll to position [193, 0]
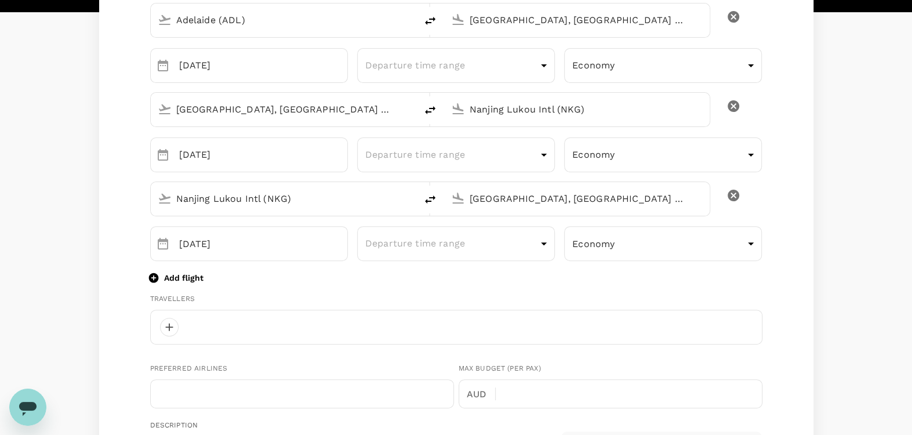
click at [155, 274] on icon "button" at bounding box center [153, 278] width 10 height 10
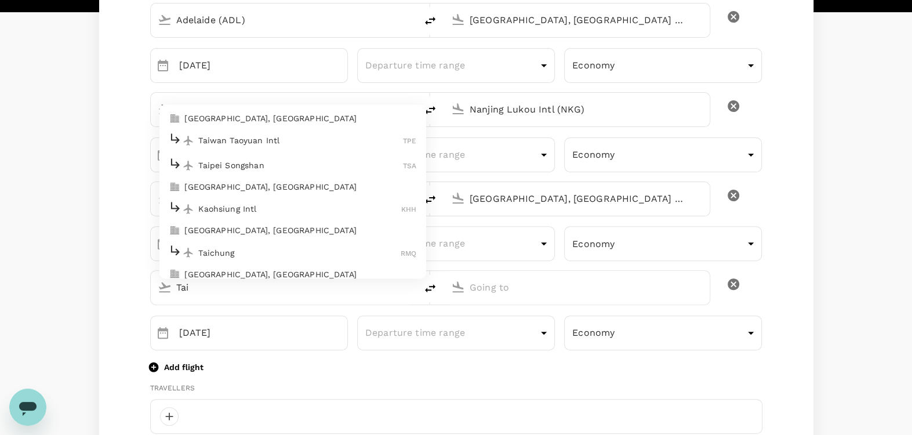
type input "Tai"
type input "Taipei, Taiwan (any)"
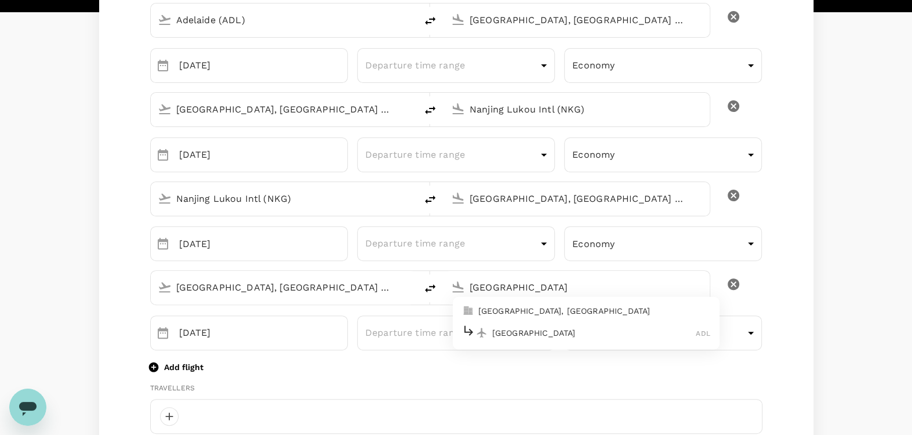
click at [538, 310] on p "Adelaide, Australia" at bounding box center [595, 311] width 232 height 12
type input "Adelaide, Australia (any)"
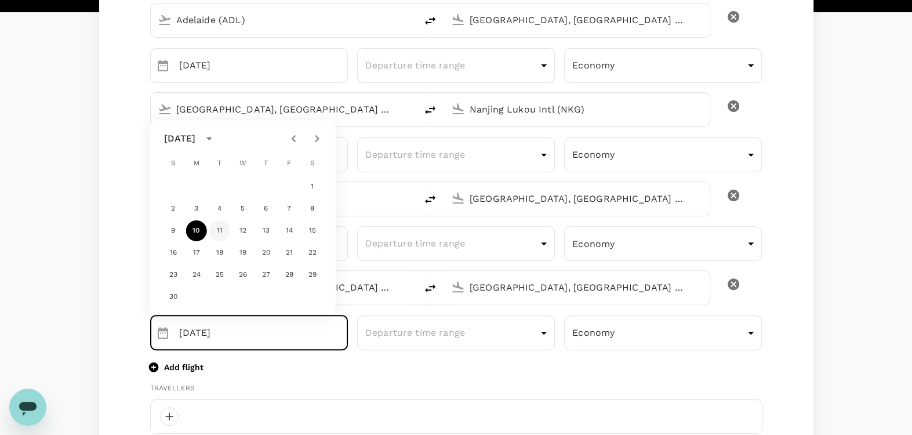
click at [218, 231] on button "11" at bounding box center [219, 230] width 21 height 21
type input "11 Nov"
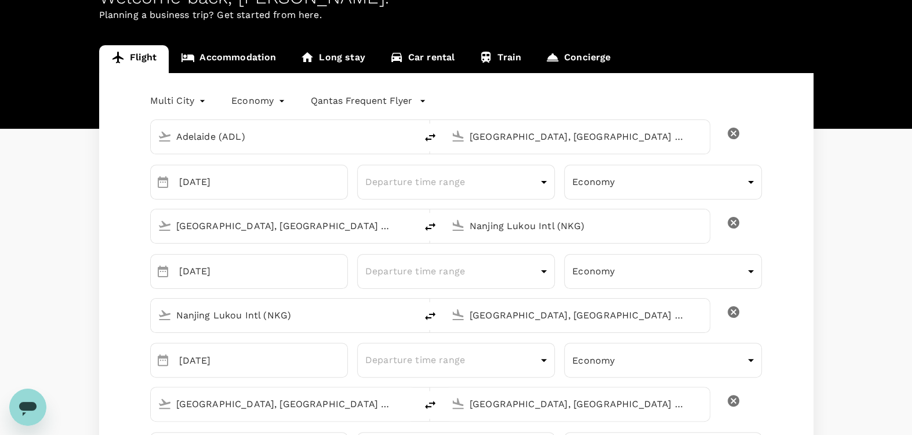
scroll to position [0, 0]
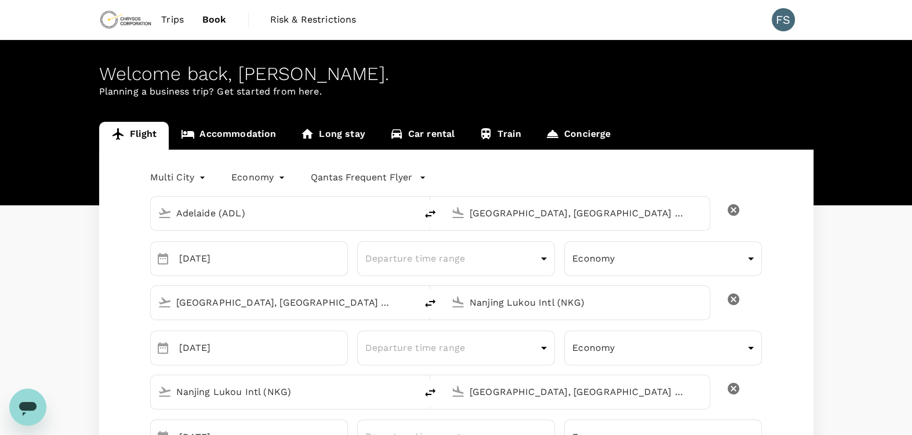
click at [129, 144] on link "Flight" at bounding box center [134, 136] width 70 height 28
click at [204, 20] on span "Book" at bounding box center [214, 20] width 24 height 14
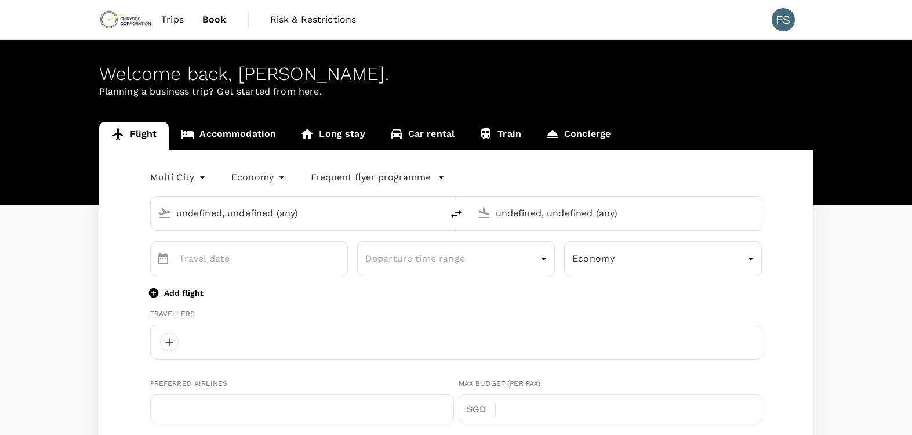
type input "Adelaide (ADL)"
type input "[GEOGRAPHIC_DATA], [GEOGRAPHIC_DATA] (any)"
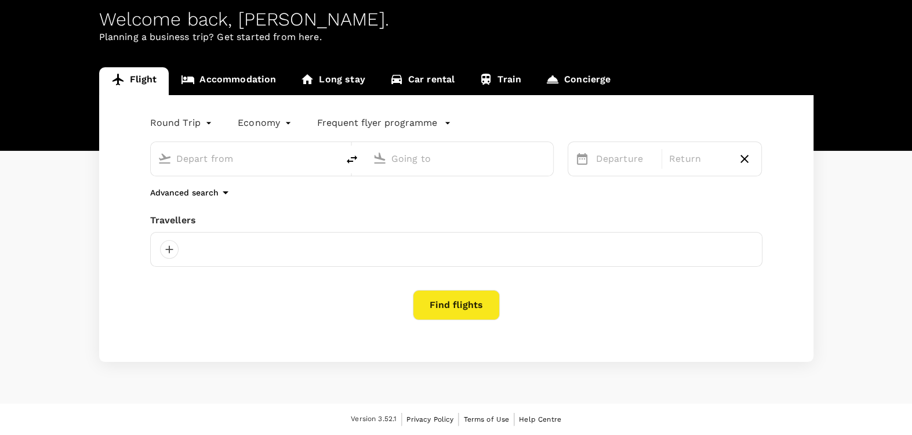
type input "roundtrip"
type input "undefined, undefined (any)"
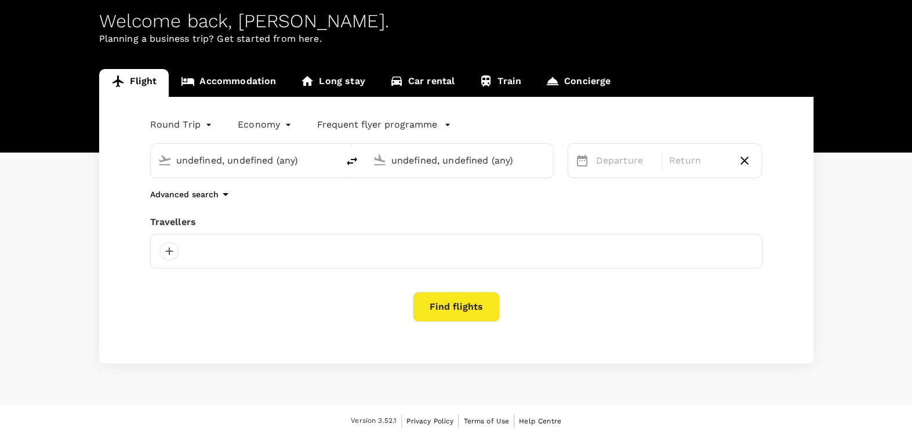
type input "Adelaide (ADL)"
type input "Nanjing Lukou Intl (NKG)"
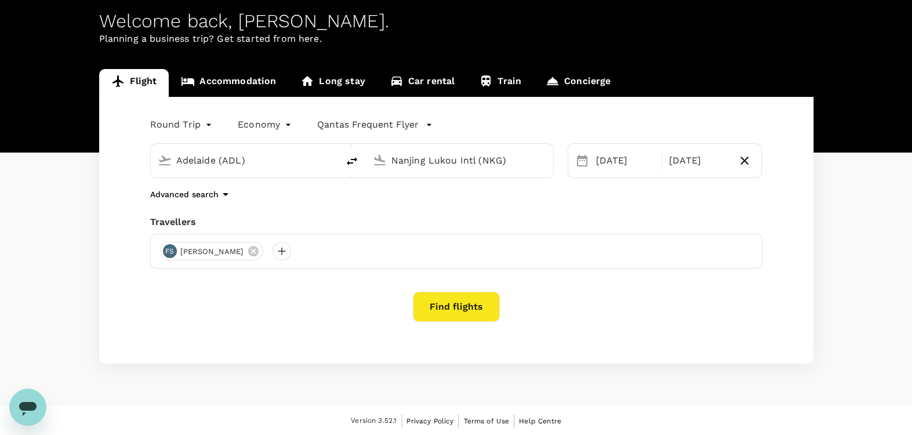
scroll to position [0, 0]
click at [481, 326] on div "Round Trip roundtrip Economy economy Qantas Frequent Flyer Adelaide (ADL) Nanji…" at bounding box center [456, 230] width 715 height 267
click at [483, 309] on button "Find flights" at bounding box center [456, 307] width 87 height 30
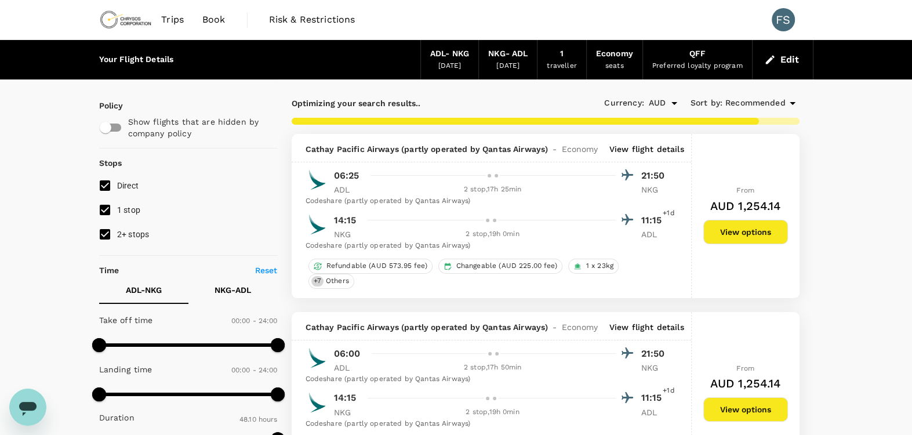
type input "2890"
click at [251, 130] on p "Show flights that are hidden by company policy" at bounding box center [199, 127] width 142 height 23
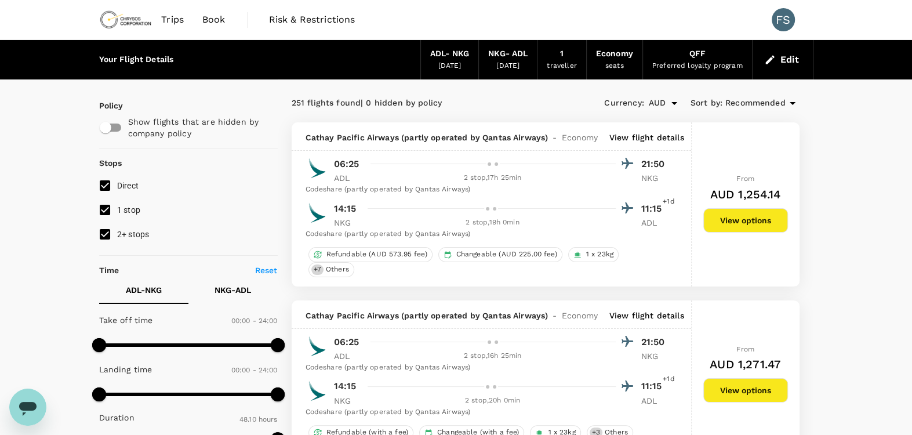
click at [755, 226] on button "View options" at bounding box center [746, 220] width 85 height 24
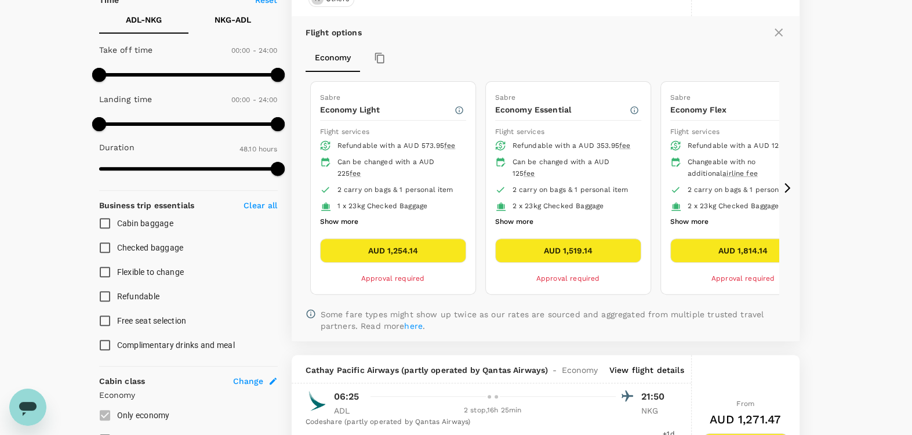
scroll to position [314, 0]
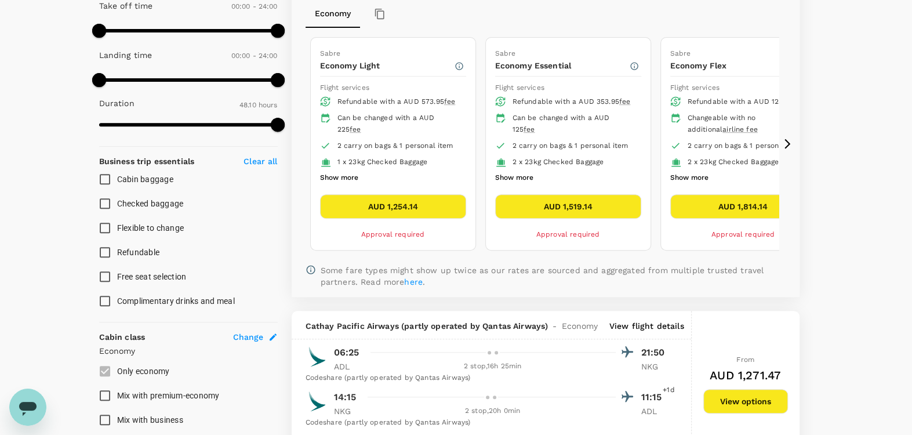
click at [783, 144] on icon at bounding box center [788, 144] width 12 height 12
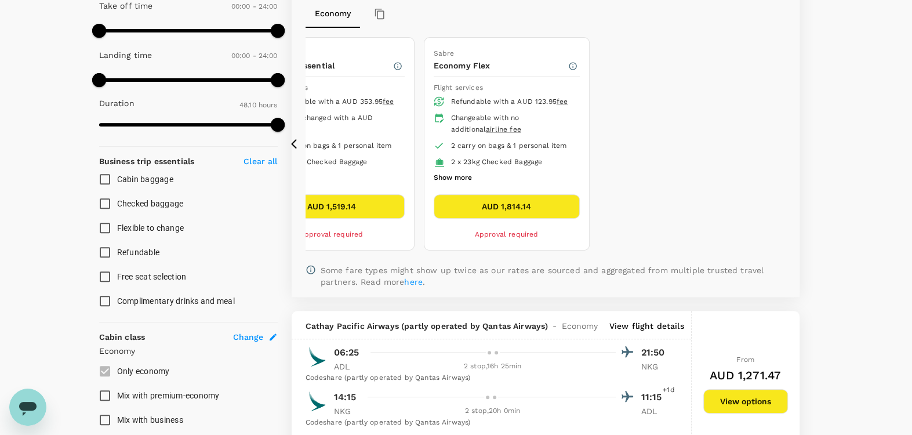
click at [783, 144] on icon at bounding box center [788, 144] width 12 height 12
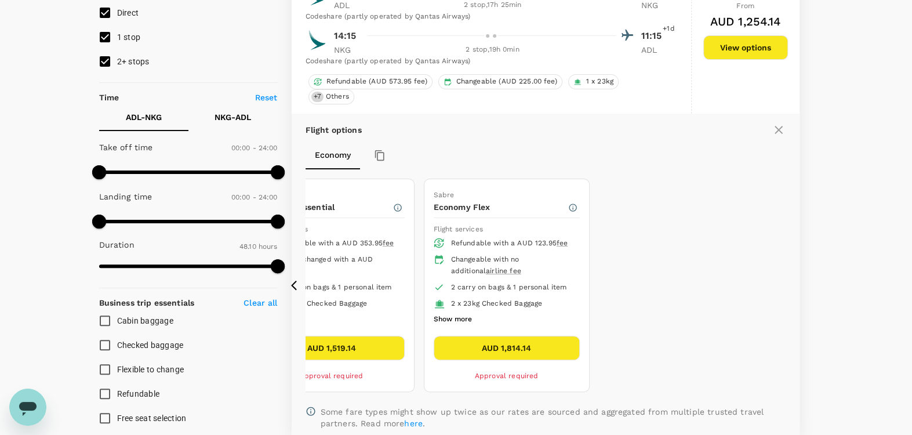
scroll to position [121, 0]
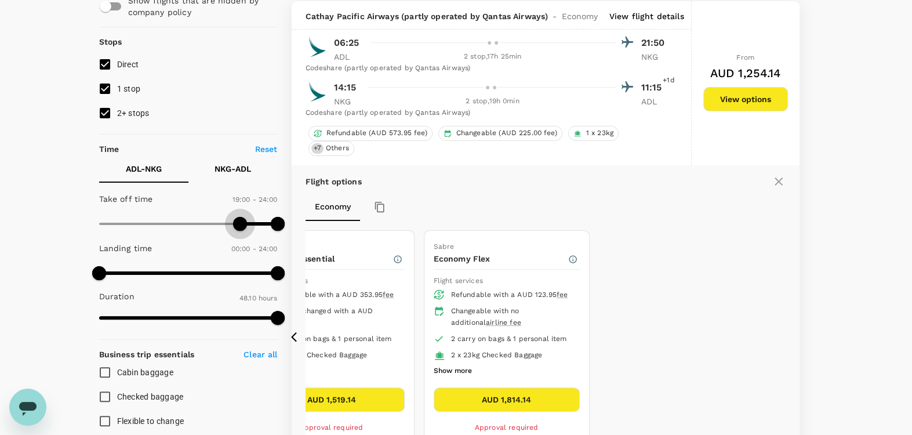
type input "1200"
drag, startPoint x: 131, startPoint y: 223, endPoint x: 248, endPoint y: 229, distance: 117.9
click at [248, 229] on span at bounding box center [248, 224] width 14 height 14
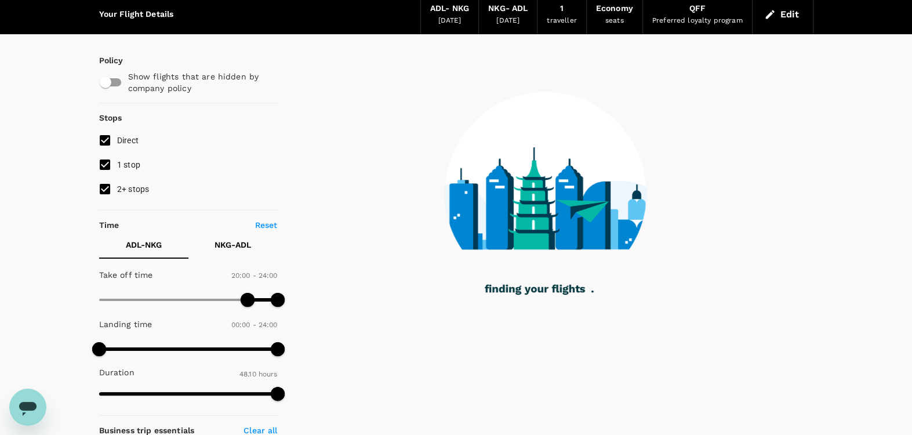
scroll to position [24, 0]
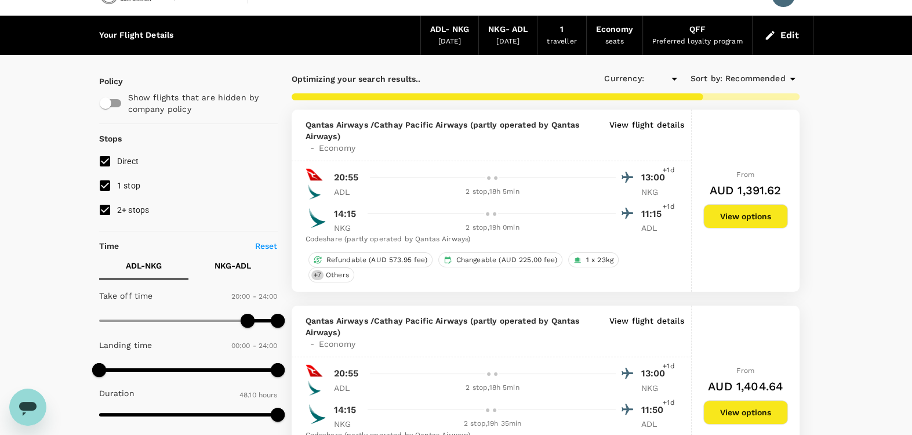
type input "AUD"
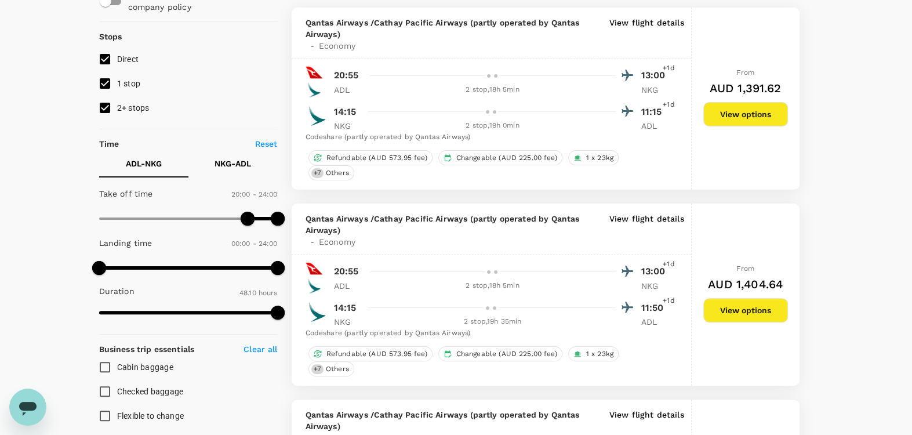
scroll to position [0, 0]
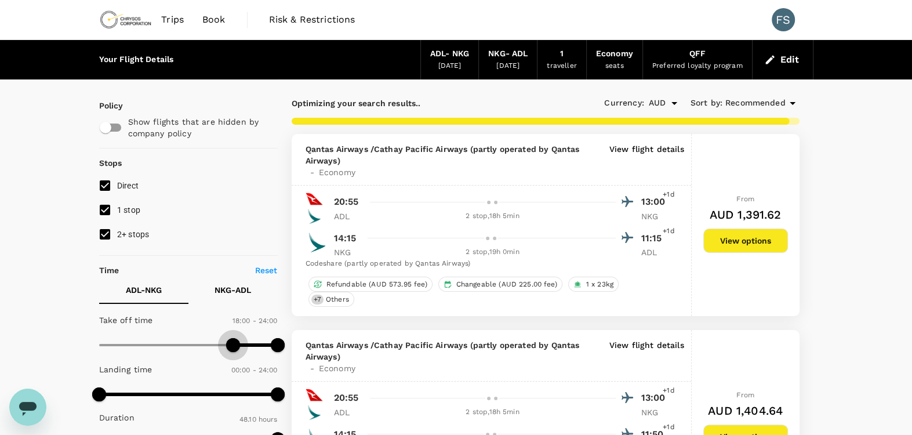
drag, startPoint x: 247, startPoint y: 346, endPoint x: 233, endPoint y: 350, distance: 14.5
click at [233, 350] on span at bounding box center [233, 345] width 14 height 14
type input "1020"
drag, startPoint x: 233, startPoint y: 350, endPoint x: 226, endPoint y: 353, distance: 7.3
click at [226, 352] on span at bounding box center [226, 345] width 14 height 14
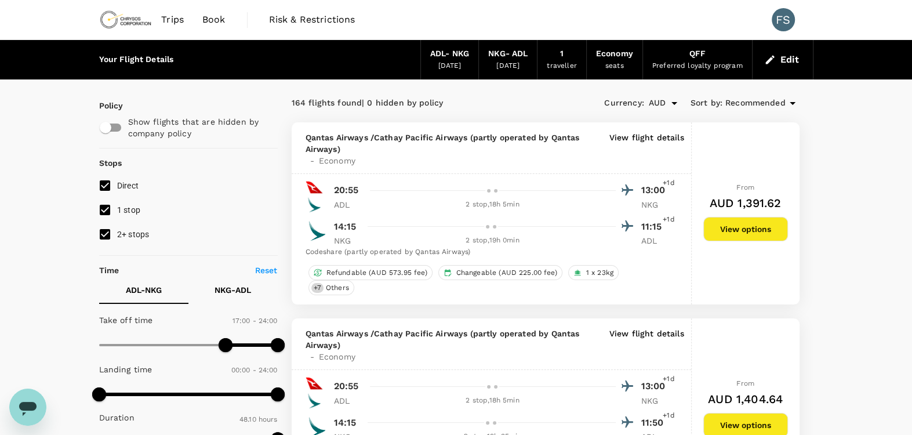
click at [226, 21] on link "Book" at bounding box center [214, 19] width 42 height 39
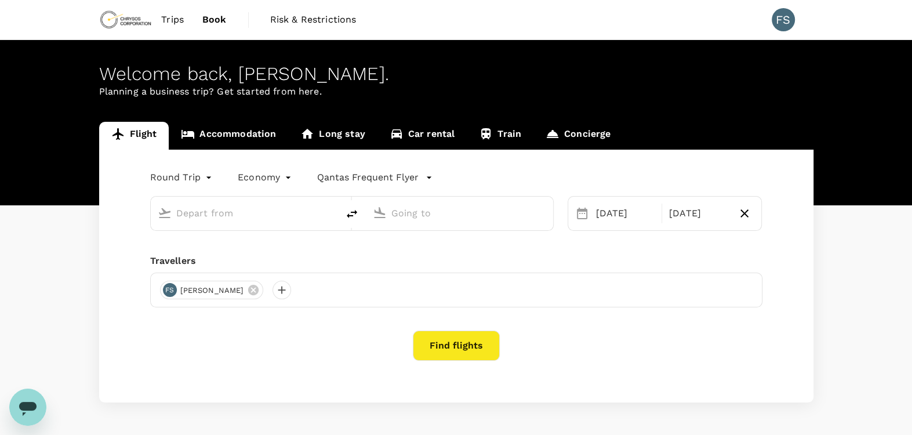
click at [228, 210] on input "text" at bounding box center [244, 213] width 137 height 18
type input "Adelaide (ADL)"
type input "Nanjing Lukou Intl (NKG)"
type input "Adelaide (ADL)"
type input "Nanjing Lukou Intl (NKG)"
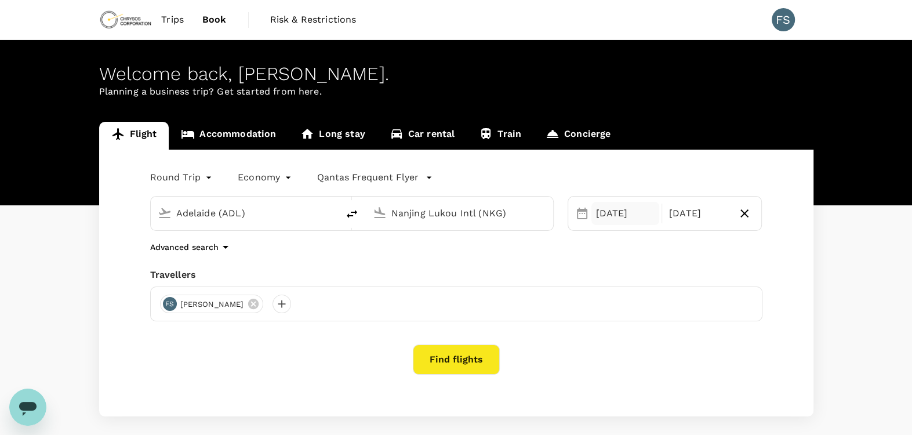
click at [625, 211] on div "31 Oct" at bounding box center [626, 213] width 68 height 23
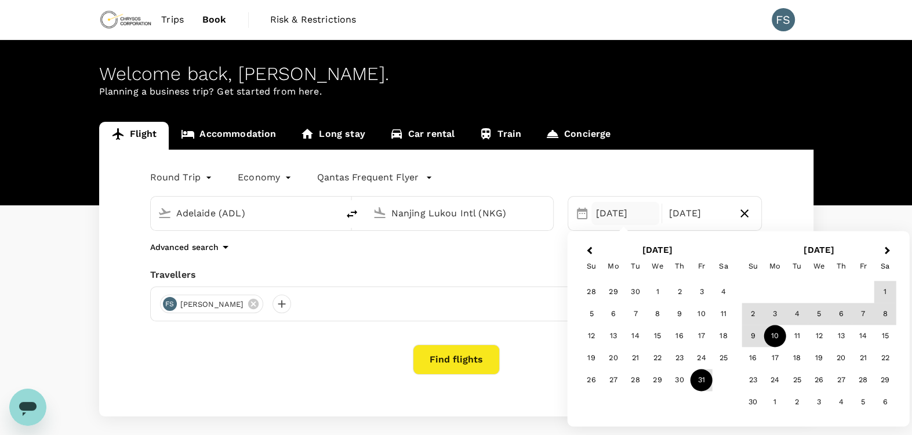
click at [715, 129] on div "Flight Accommodation Long stay Car rental Train Concierge" at bounding box center [456, 136] width 715 height 28
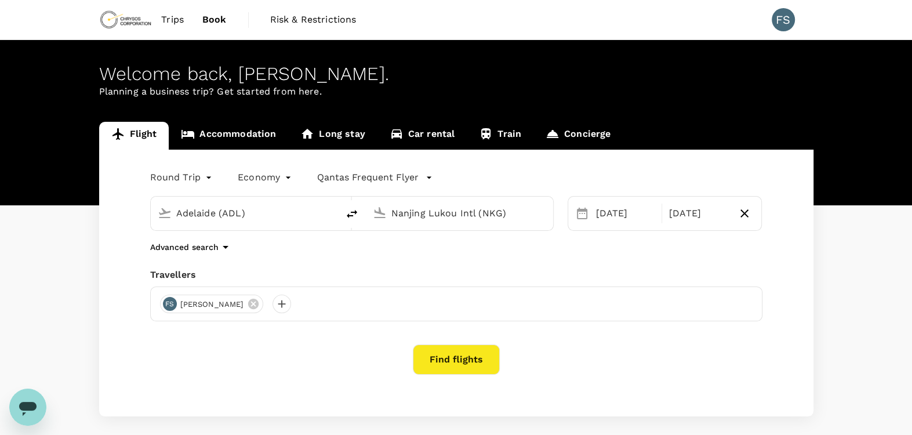
click at [456, 357] on button "Find flights" at bounding box center [456, 360] width 87 height 30
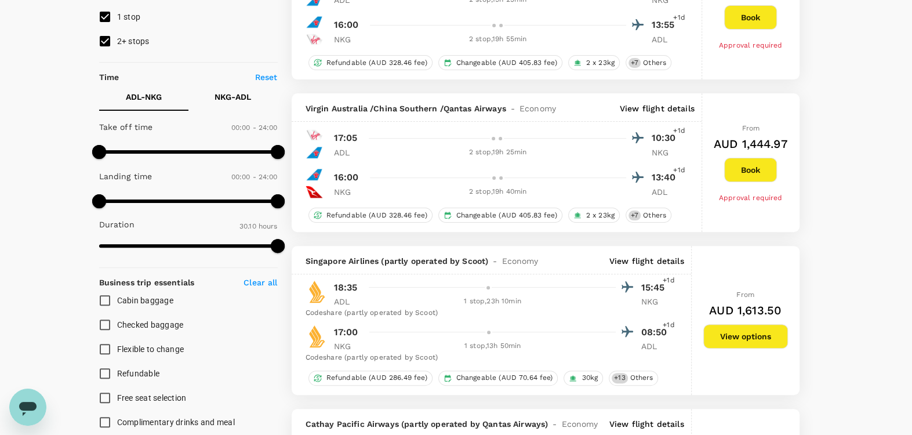
scroll to position [483, 0]
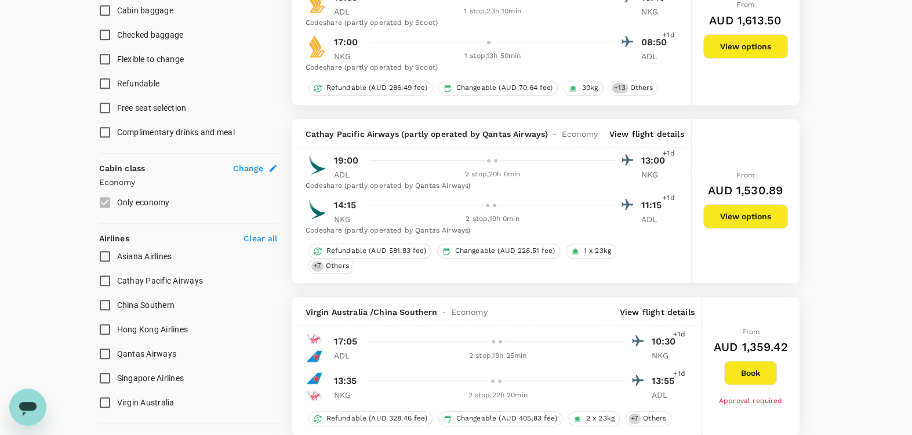
type input "2890"
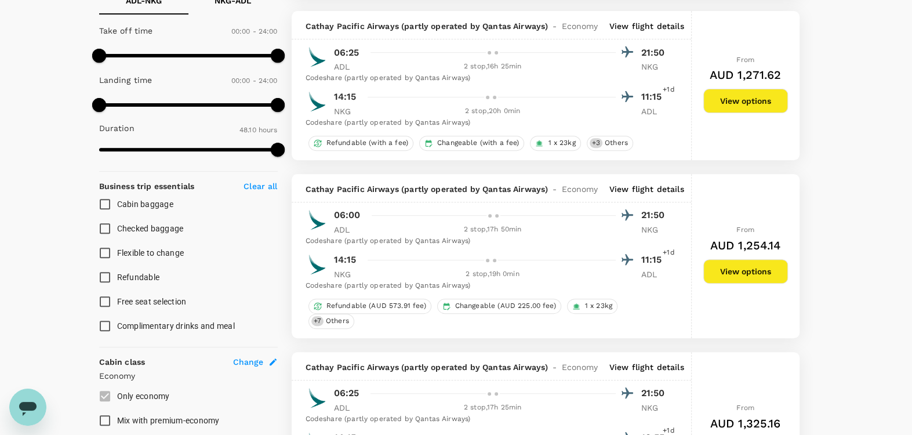
scroll to position [0, 0]
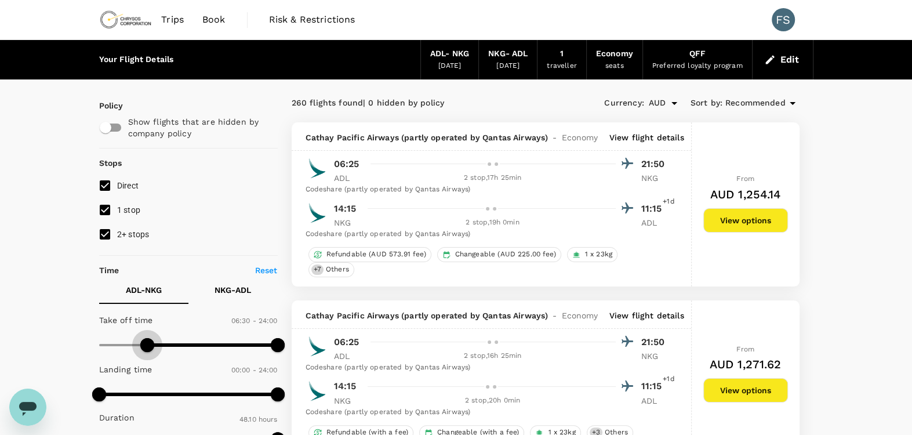
type input "420"
drag, startPoint x: 106, startPoint y: 336, endPoint x: 151, endPoint y: 342, distance: 45.5
click at [151, 342] on span at bounding box center [151, 345] width 14 height 14
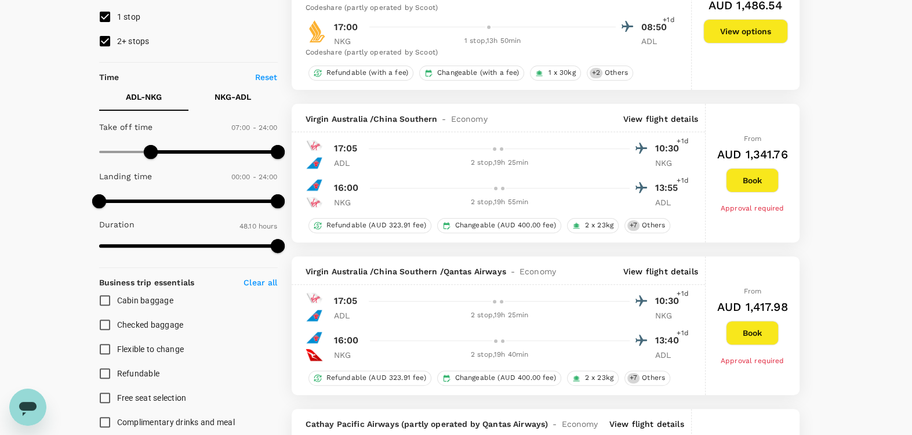
scroll to position [386, 0]
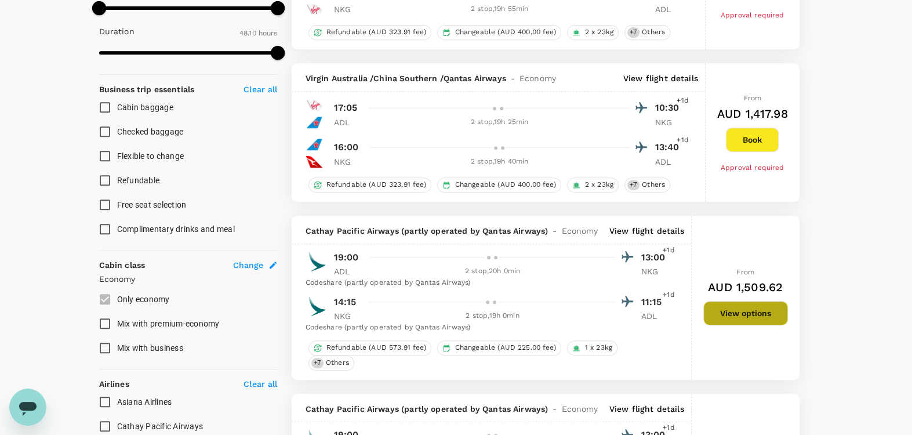
click at [747, 318] on button "View options" at bounding box center [746, 313] width 85 height 24
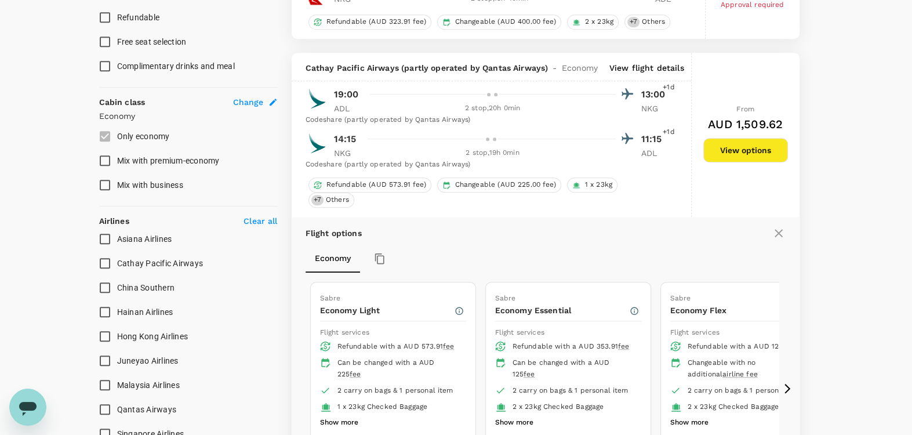
scroll to position [601, 0]
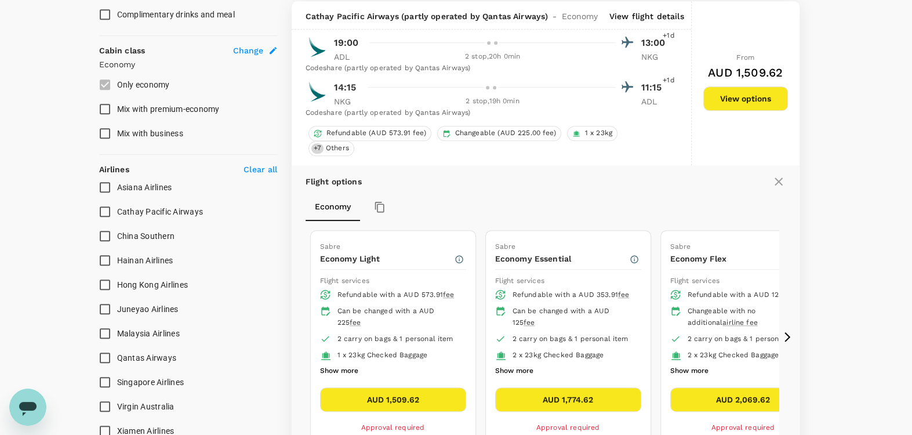
click at [788, 338] on icon at bounding box center [788, 337] width 12 height 12
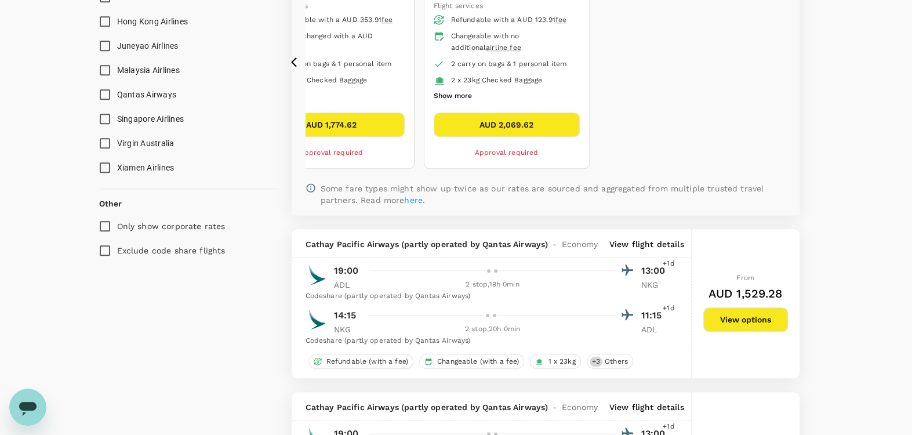
scroll to position [872, 0]
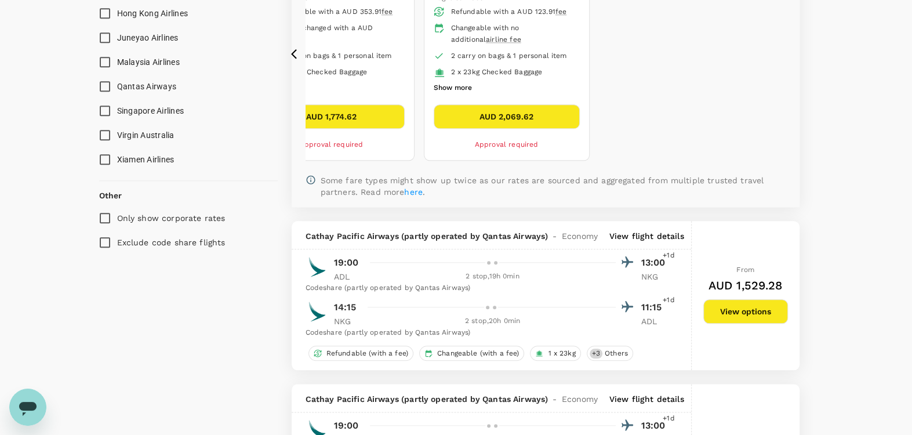
click at [292, 50] on icon at bounding box center [297, 54] width 12 height 12
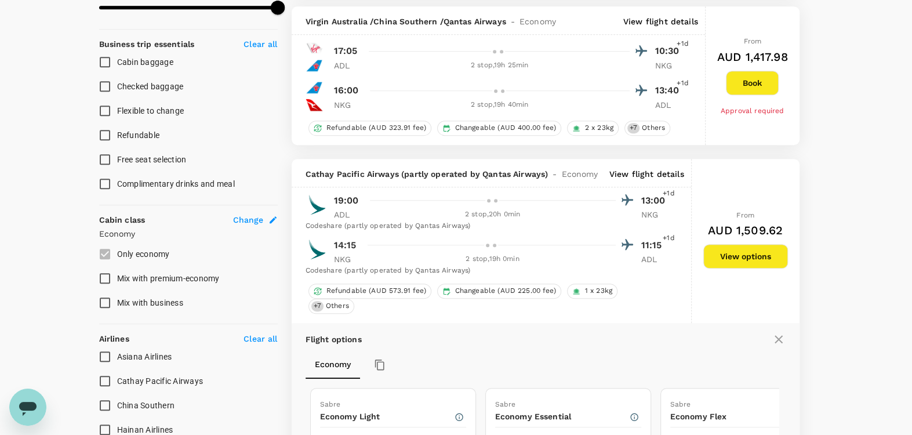
scroll to position [389, 0]
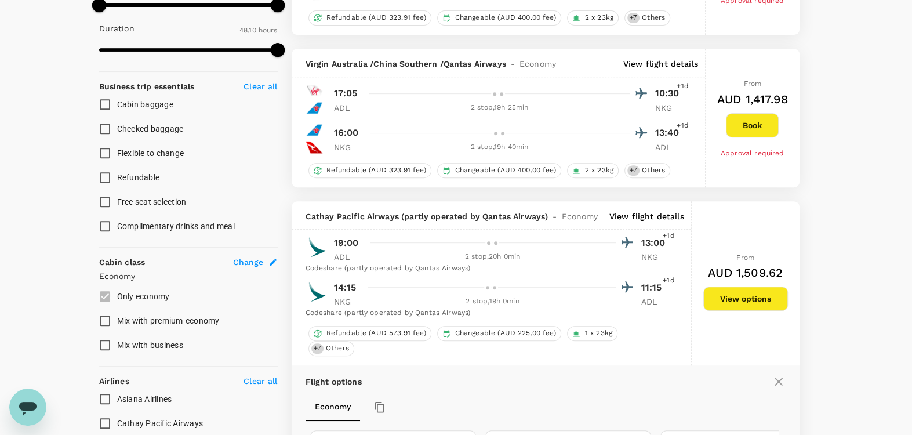
click at [408, 121] on div "16:00 13:40 +1d NKG 2 stop , 19h 40min ADL" at bounding box center [492, 138] width 386 height 35
drag, startPoint x: 458, startPoint y: 86, endPoint x: 530, endPoint y: 90, distance: 72.0
click at [463, 85] on div at bounding box center [506, 93] width 284 height 17
click at [543, 91] on div at bounding box center [506, 93] width 284 height 17
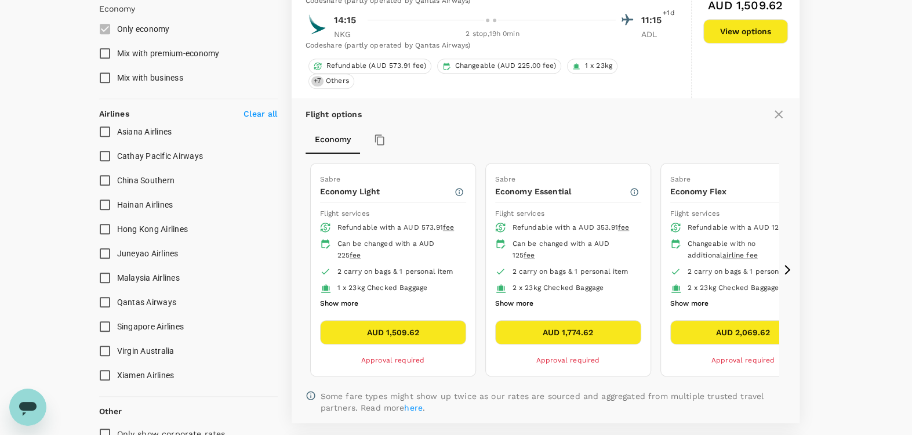
scroll to position [679, 0]
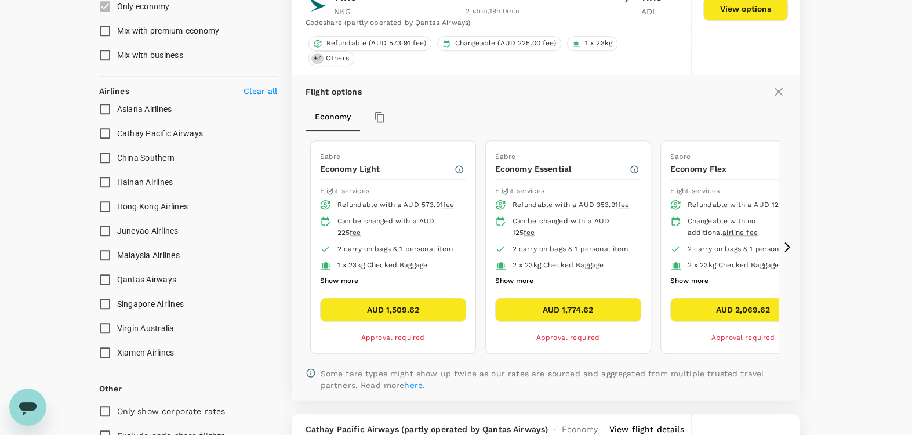
click at [786, 242] on icon at bounding box center [788, 247] width 6 height 10
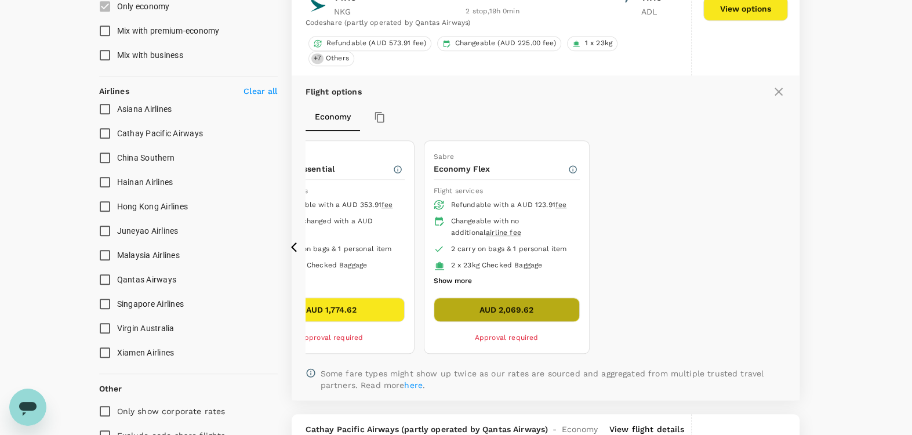
click at [527, 314] on button "AUD 2,069.62" at bounding box center [507, 310] width 146 height 24
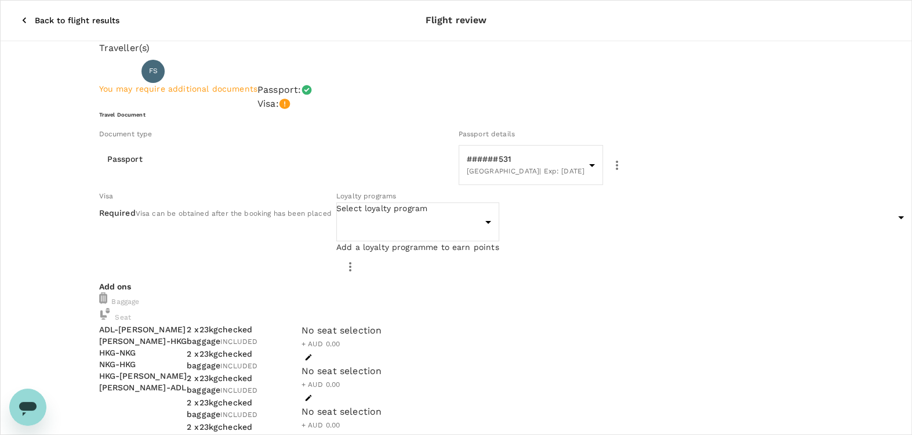
scroll to position [313, 0]
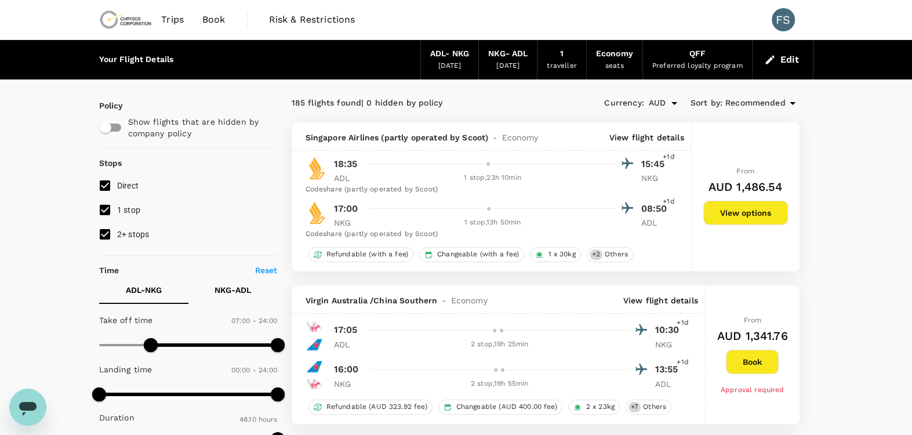
click at [797, 64] on button "Edit" at bounding box center [783, 59] width 42 height 19
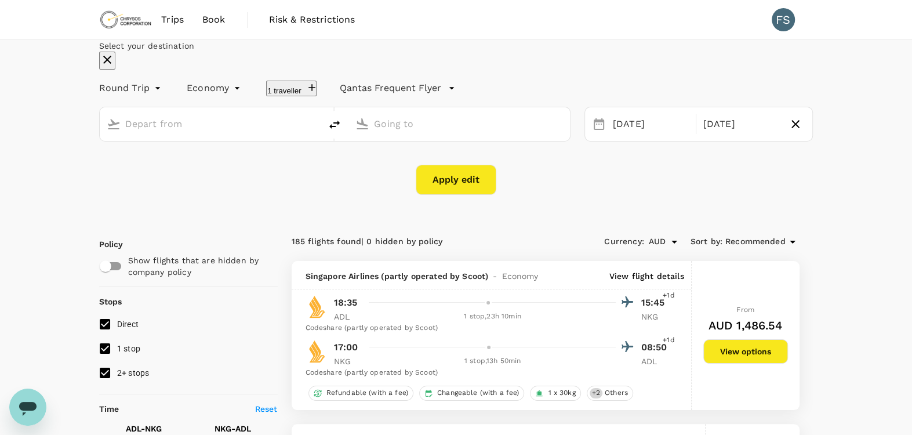
type input "Adelaide (ADL)"
type input "Nanjing Lukou Intl (NKG)"
click at [486, 133] on input "Nanjing Lukou Intl (NKG)" at bounding box center [460, 124] width 172 height 18
click at [611, 195] on div "Select your destination Round Trip roundtrip Economy economy 1 traveller Qantas…" at bounding box center [456, 117] width 715 height 155
click at [197, 21] on link "Book" at bounding box center [214, 19] width 42 height 39
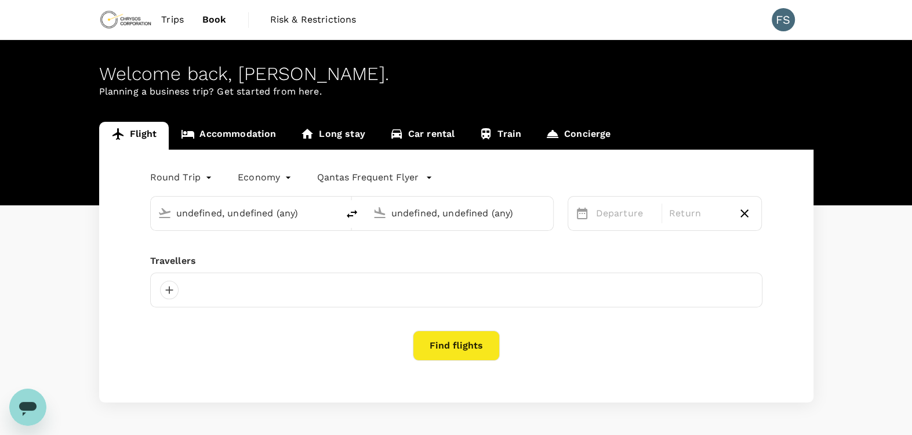
type input "Adelaide (ADL)"
type input "Nanjing Lukou Intl (NKG)"
type input "Adelaide (ADL)"
type input "Nanjing Lukou Intl (NKG)"
click at [170, 21] on span "Trips" at bounding box center [172, 20] width 23 height 14
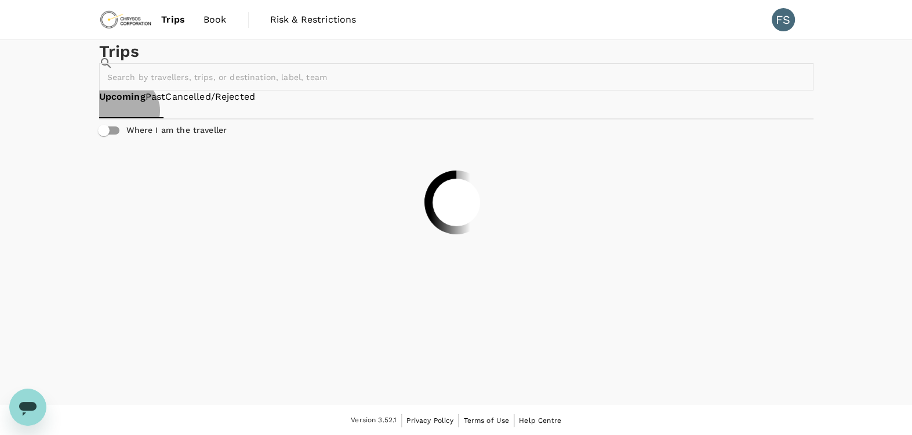
click at [166, 104] on link "Past" at bounding box center [156, 96] width 20 height 13
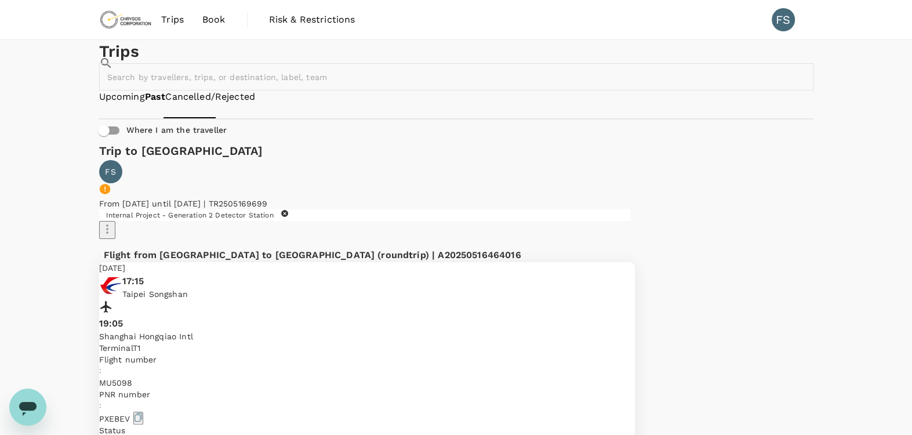
drag, startPoint x: 213, startPoint y: 20, endPoint x: 219, endPoint y: 23, distance: 6.5
click at [213, 20] on span "Book" at bounding box center [213, 20] width 23 height 14
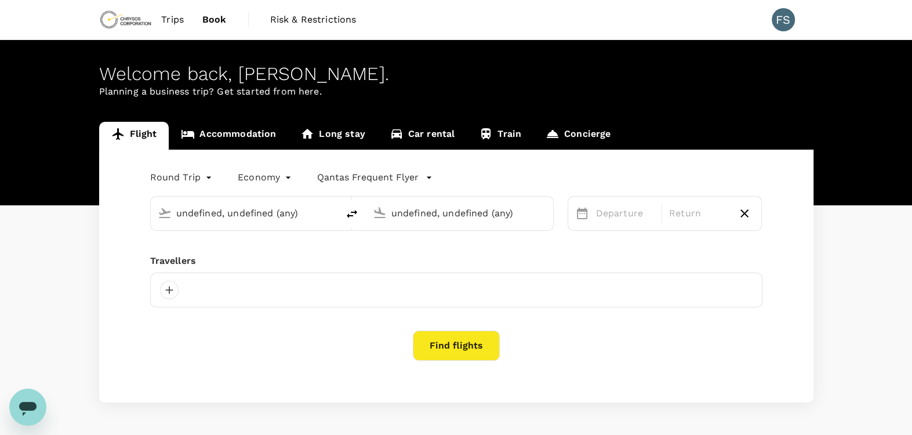
type input "Adelaide (ADL)"
type input "Nanjing Lukou Intl (NKG)"
type input "Adelaide (ADL)"
type input "Nanjing Lukou Intl (NKG)"
type input "Adelaide (ADL)"
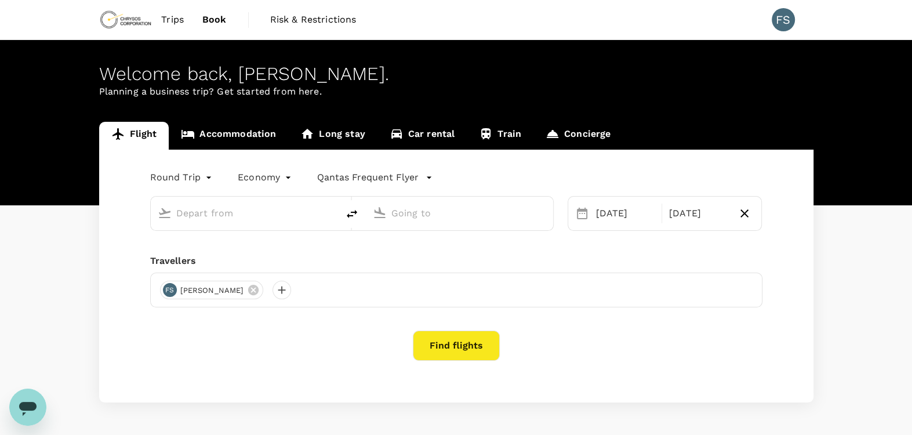
type input "Nanjing Lukou Intl (NKG)"
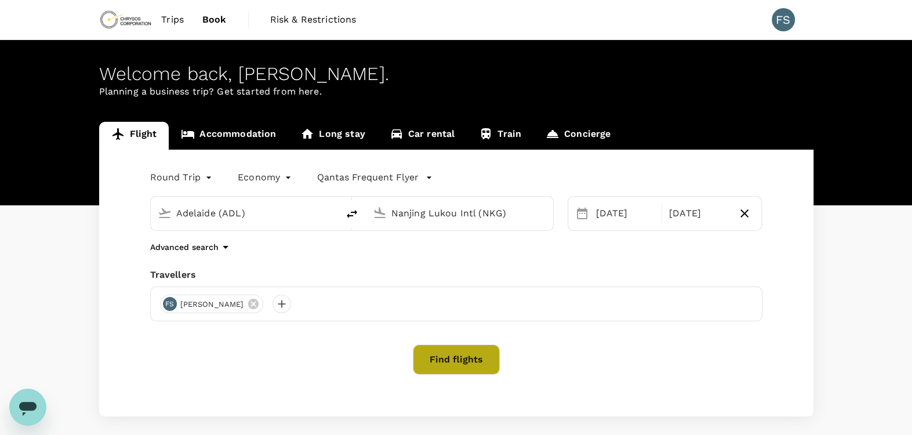
click at [483, 361] on button "Find flights" at bounding box center [456, 360] width 87 height 30
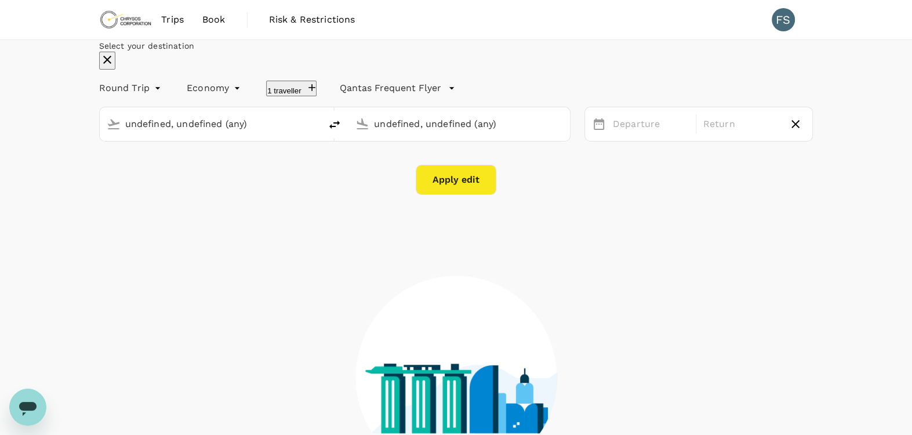
type input "Adelaide (ADL)"
type input "Nanjing Lukou Intl (NKG)"
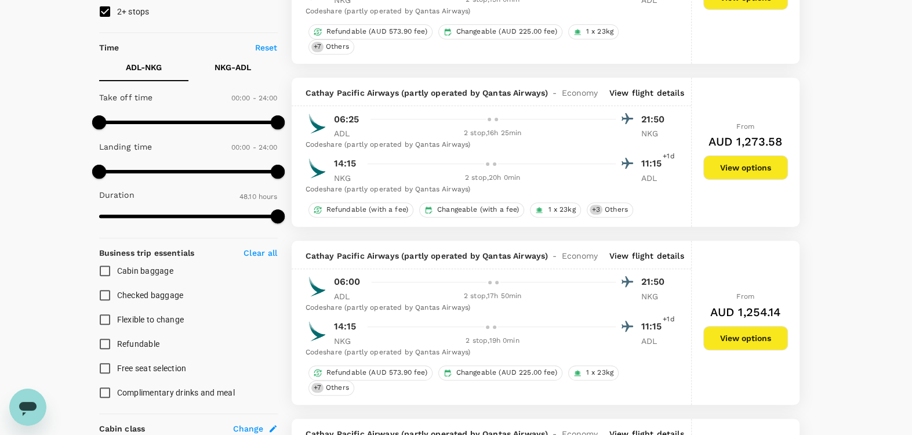
scroll to position [193, 0]
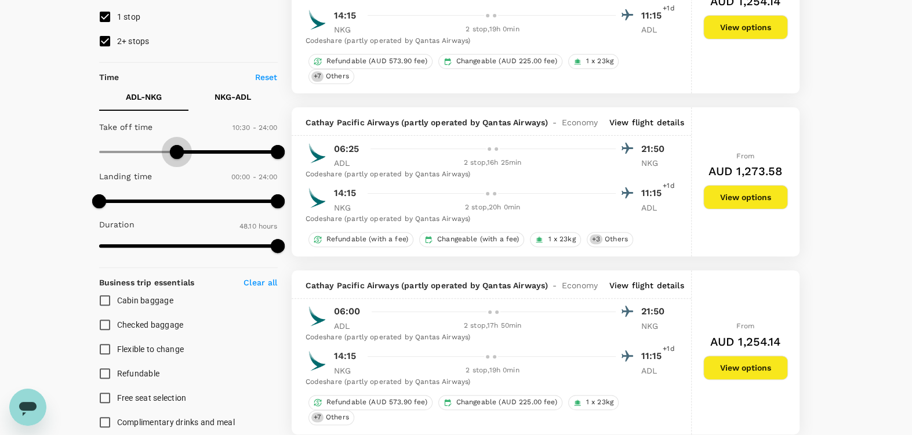
type input "720"
drag, startPoint x: 98, startPoint y: 151, endPoint x: 187, endPoint y: 164, distance: 89.6
click at [187, 159] on span at bounding box center [189, 152] width 14 height 14
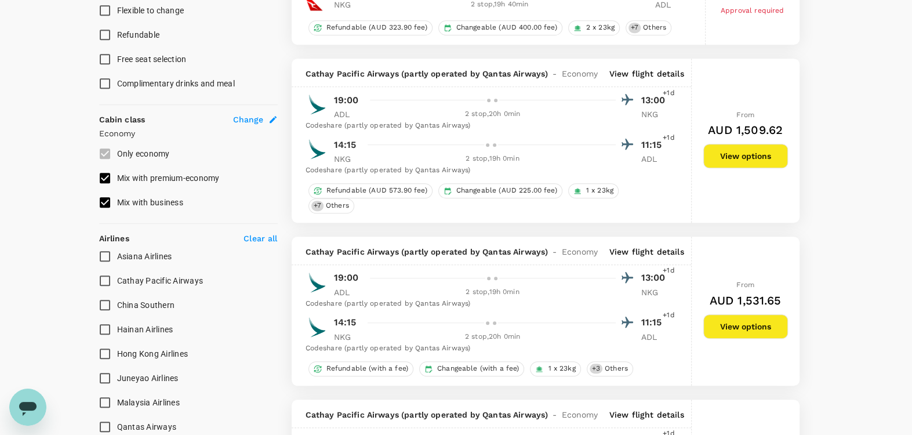
scroll to position [579, 0]
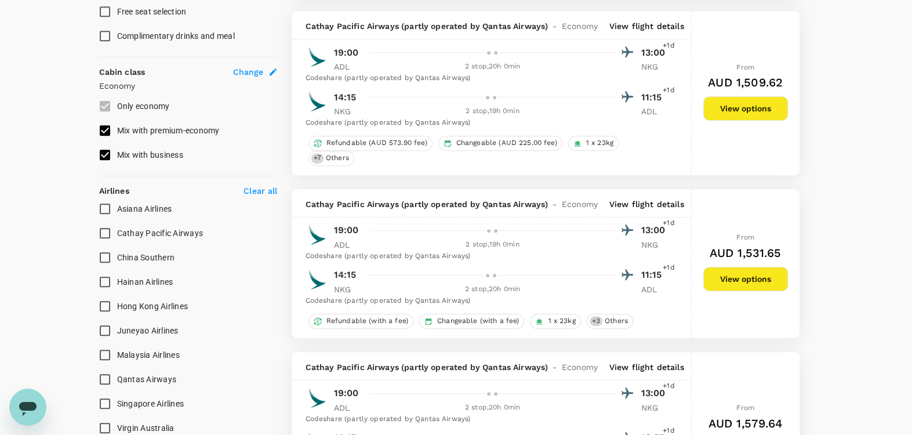
click at [748, 101] on button "View options" at bounding box center [746, 108] width 85 height 24
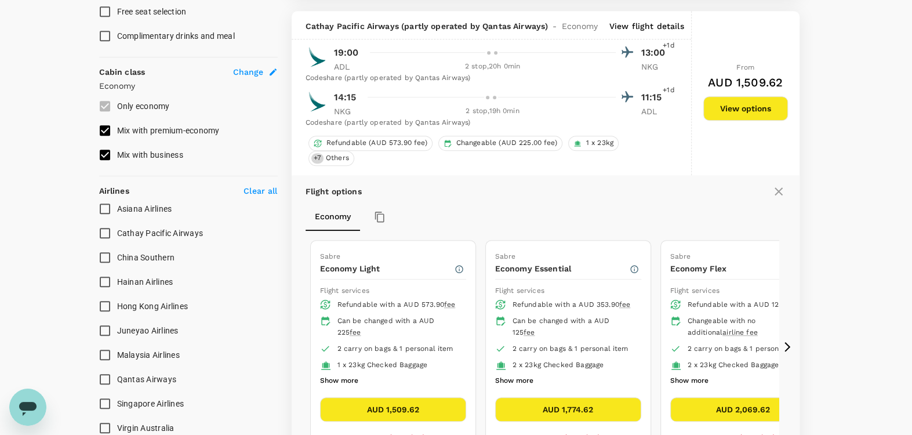
scroll to position [589, 0]
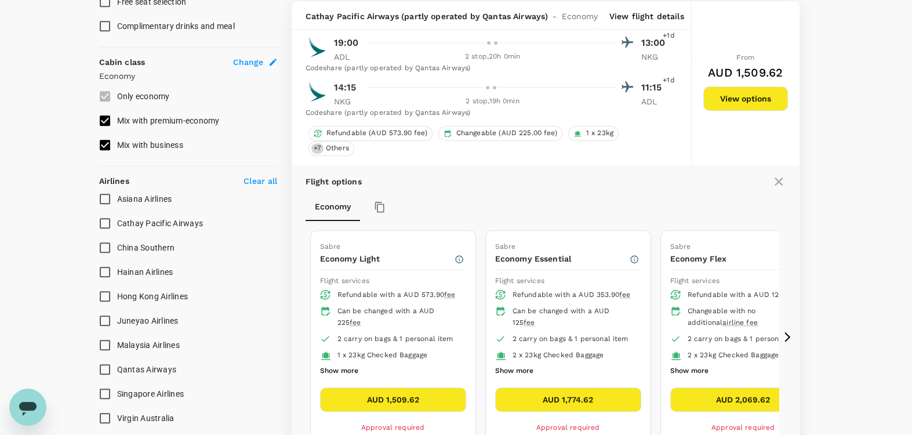
click at [787, 336] on icon at bounding box center [788, 337] width 6 height 10
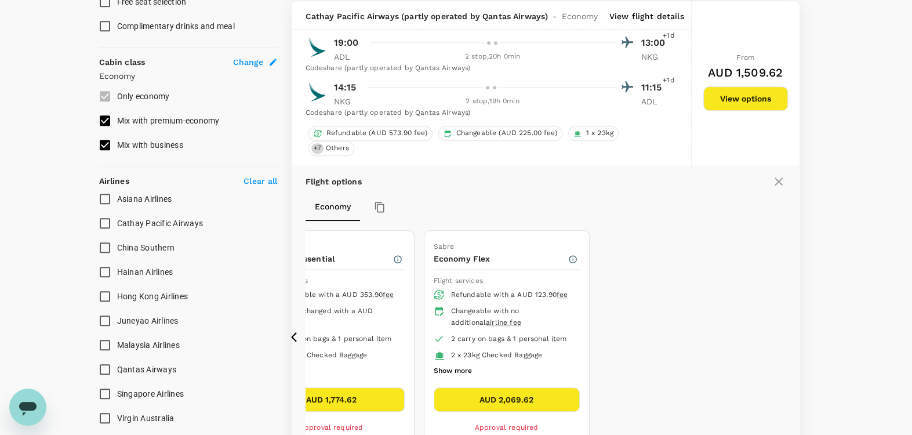
click at [759, 88] on button "View options" at bounding box center [746, 98] width 85 height 24
click at [521, 401] on button "AUD 2,069.62" at bounding box center [507, 399] width 146 height 24
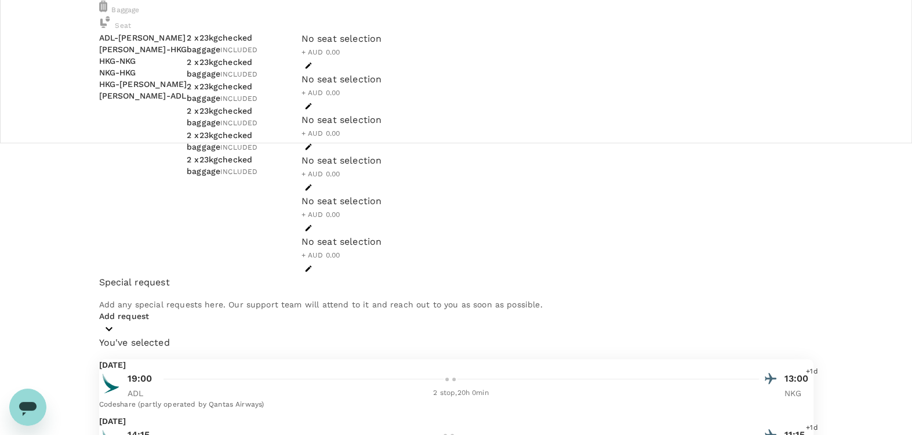
scroll to position [313, 0]
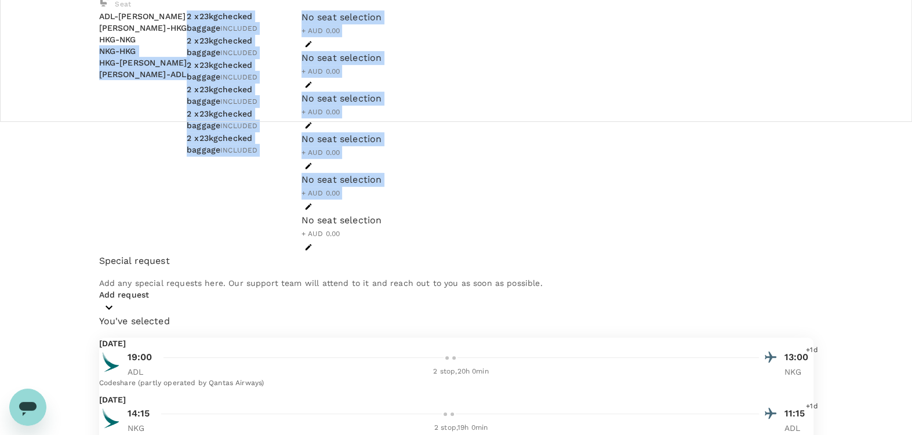
drag, startPoint x: 105, startPoint y: 156, endPoint x: 577, endPoint y: 229, distance: 477.7
click at [571, 226] on div "Add ons Baggage Seat ADL - MEL MEL - HKG HKG - NKG NKG - HKG HKG - MEL MEL - AD…" at bounding box center [456, 111] width 715 height 286
drag, startPoint x: 577, startPoint y: 229, endPoint x: 668, endPoint y: 264, distance: 96.9
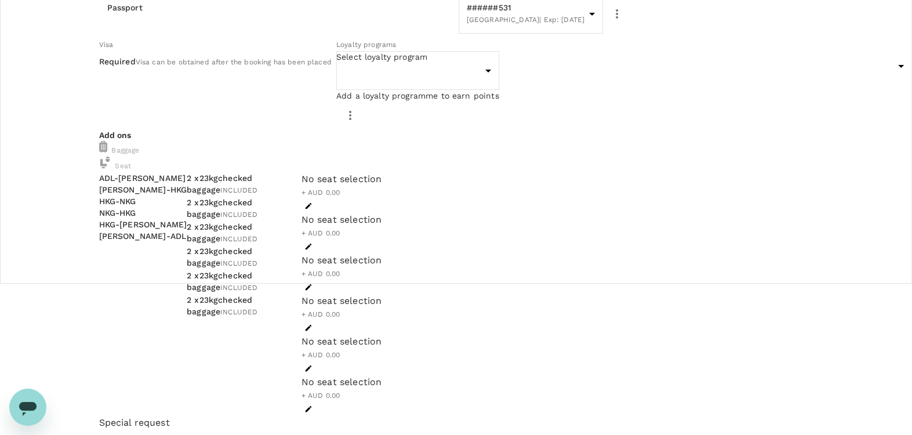
scroll to position [0, 0]
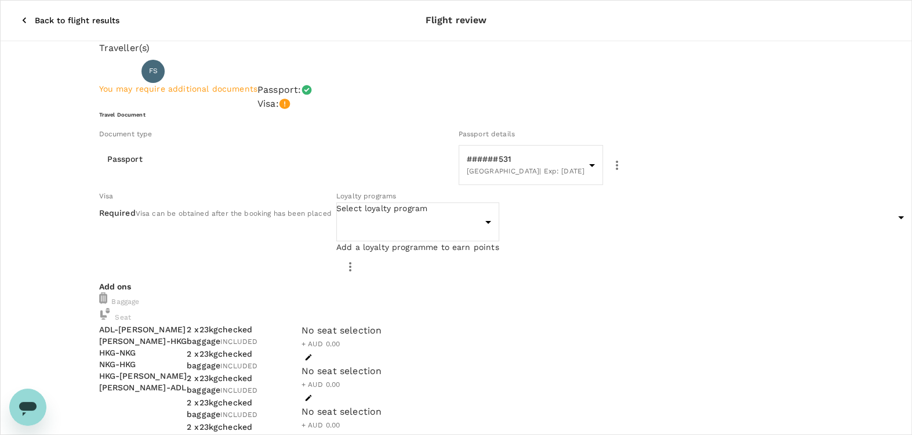
click at [19, 15] on icon "button" at bounding box center [25, 21] width 12 height 12
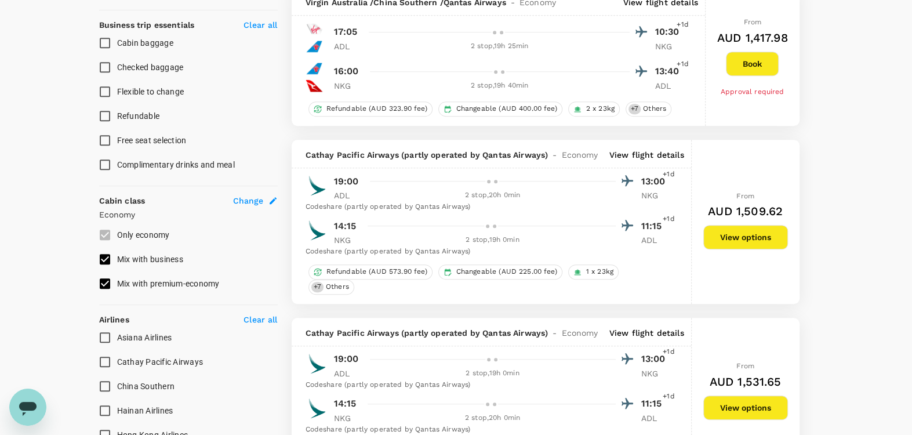
scroll to position [483, 0]
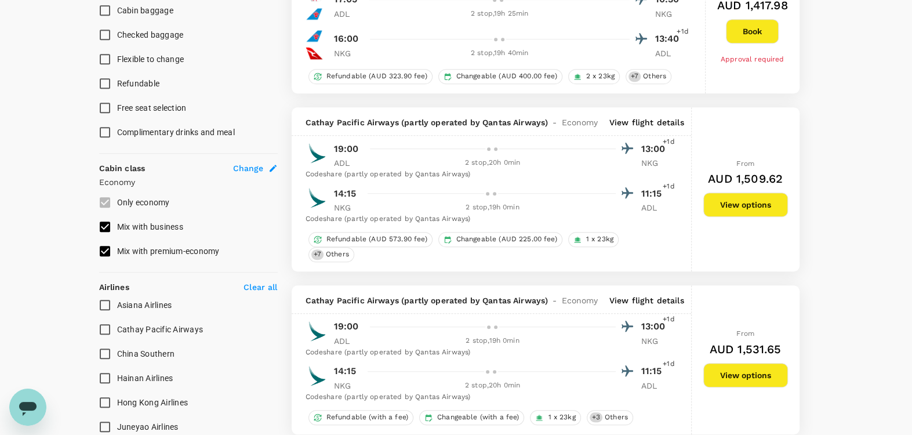
click at [164, 332] on span "Cathay Pacific Airways" at bounding box center [160, 329] width 86 height 9
click at [117, 332] on input "Cathay Pacific Airways" at bounding box center [105, 329] width 24 height 24
checkbox input "true"
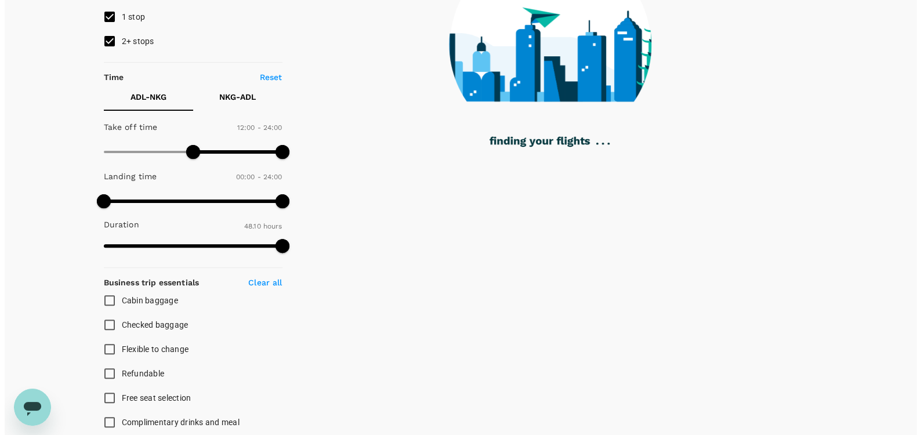
scroll to position [96, 0]
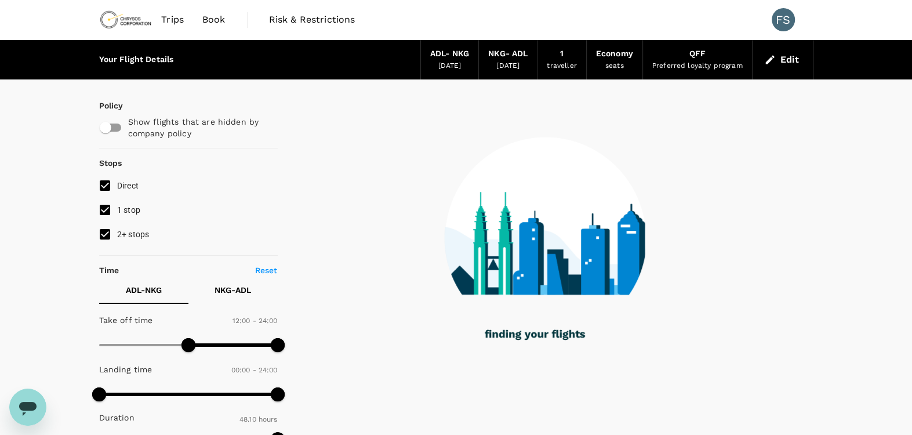
type input "2890"
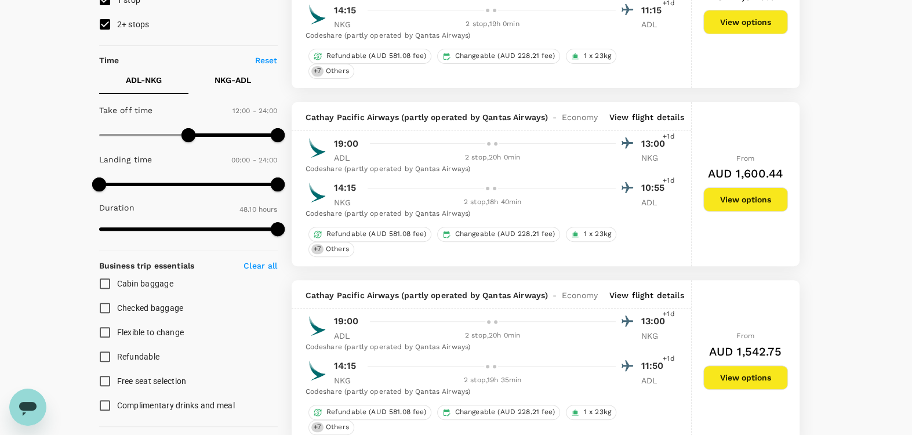
scroll to position [193, 0]
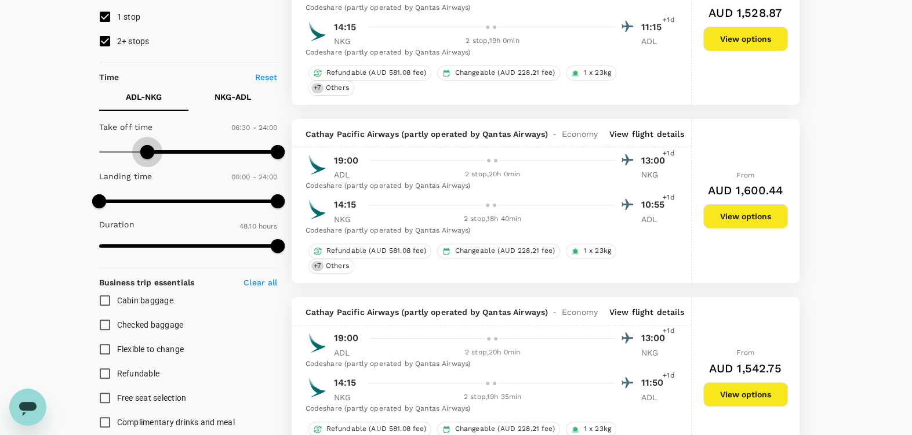
click at [147, 144] on span at bounding box center [188, 151] width 179 height 17
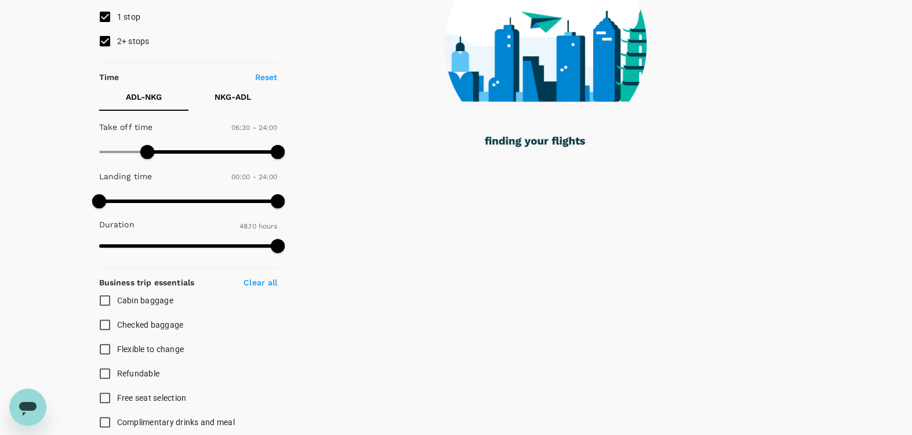
type input "510"
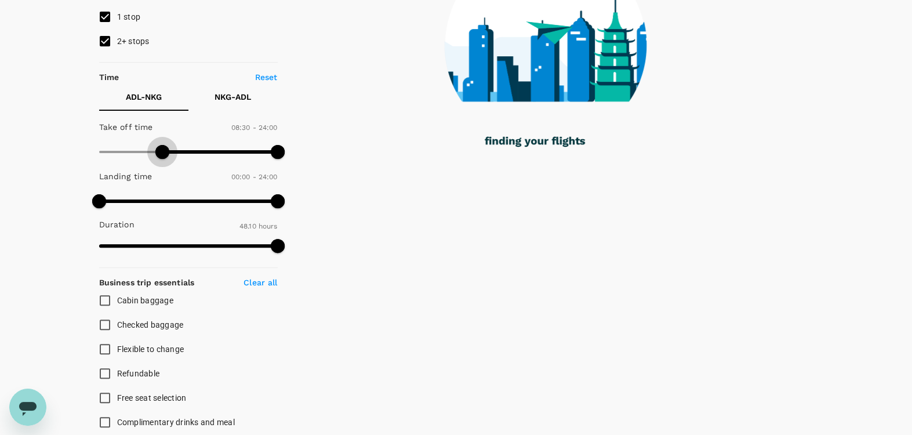
click at [163, 148] on span at bounding box center [188, 151] width 179 height 17
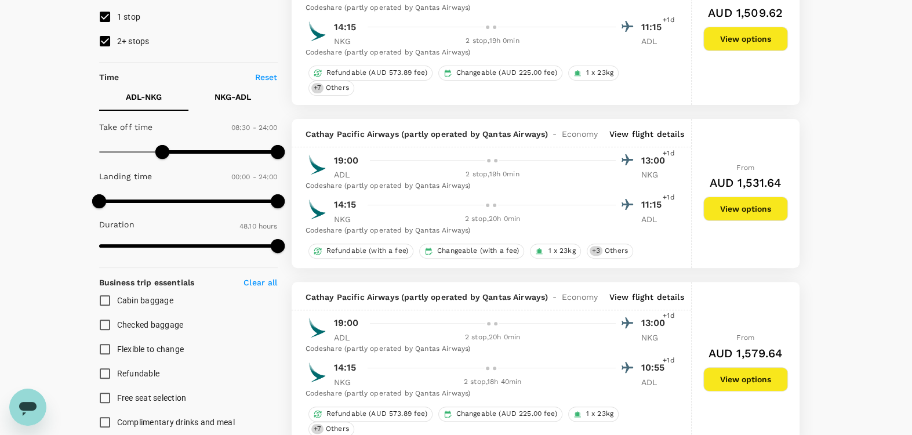
type input "AUD"
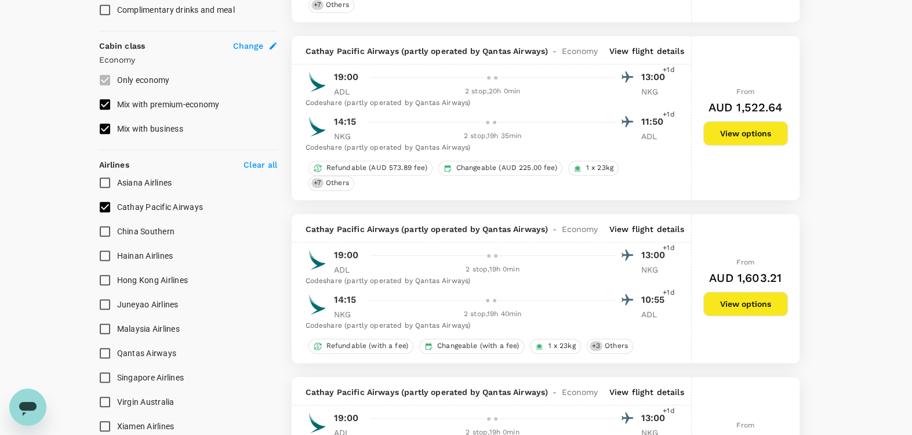
scroll to position [708, 0]
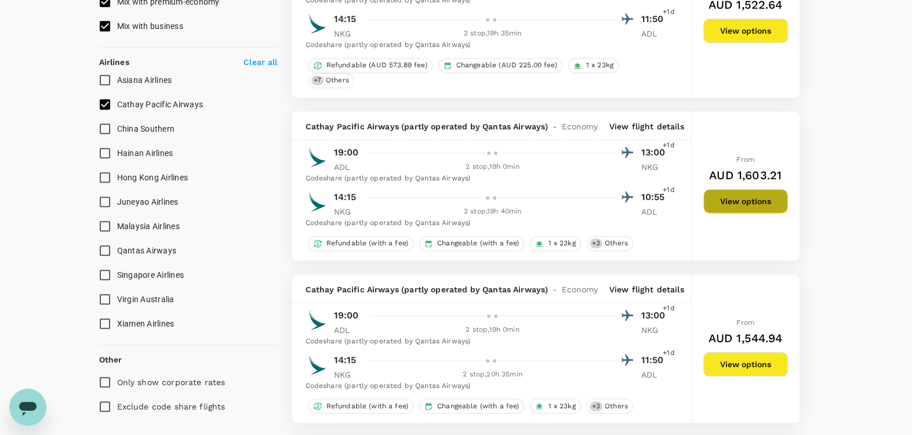
click at [725, 201] on button "View options" at bounding box center [746, 201] width 85 height 24
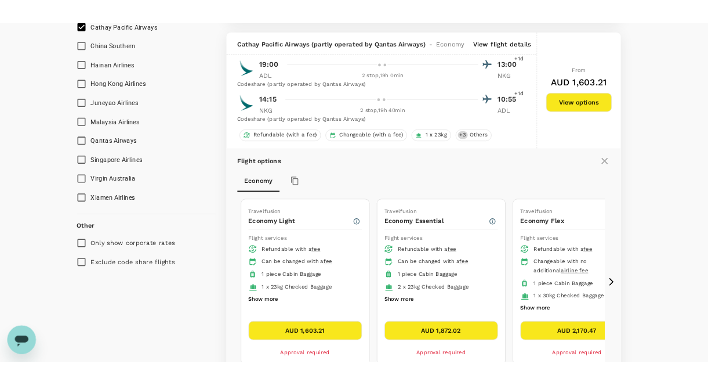
scroll to position [817, 0]
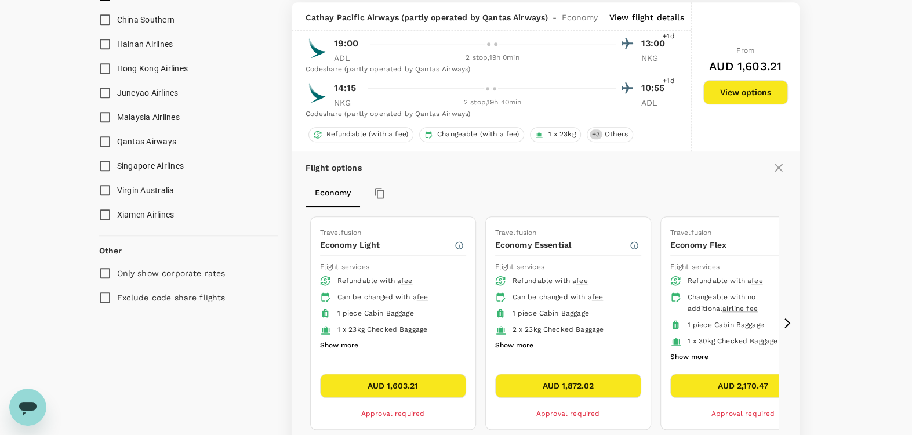
click at [791, 317] on icon at bounding box center [788, 323] width 12 height 12
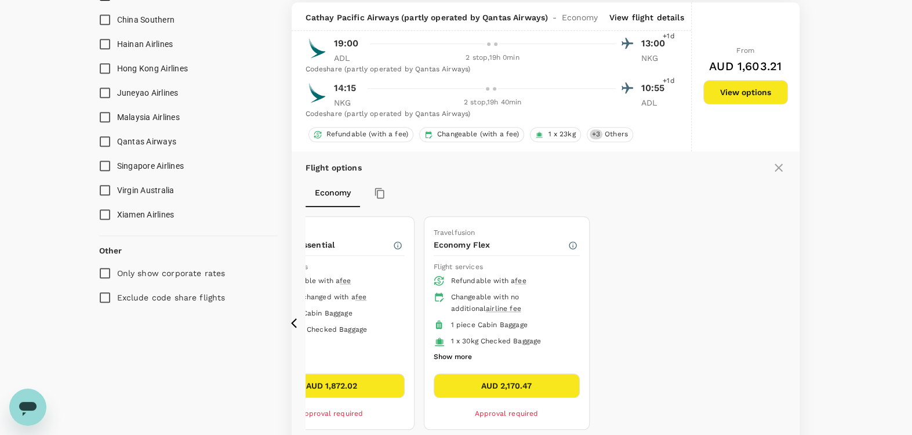
click at [299, 320] on icon at bounding box center [297, 323] width 12 height 12
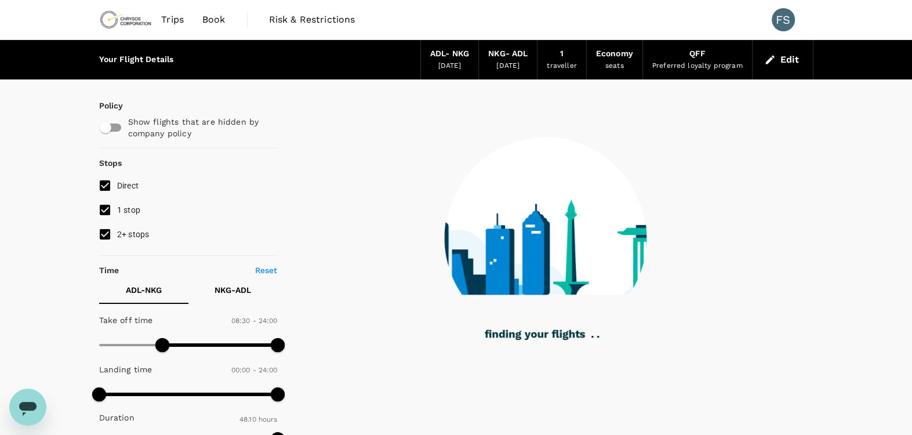
type input "2890"
checkbox input "true"
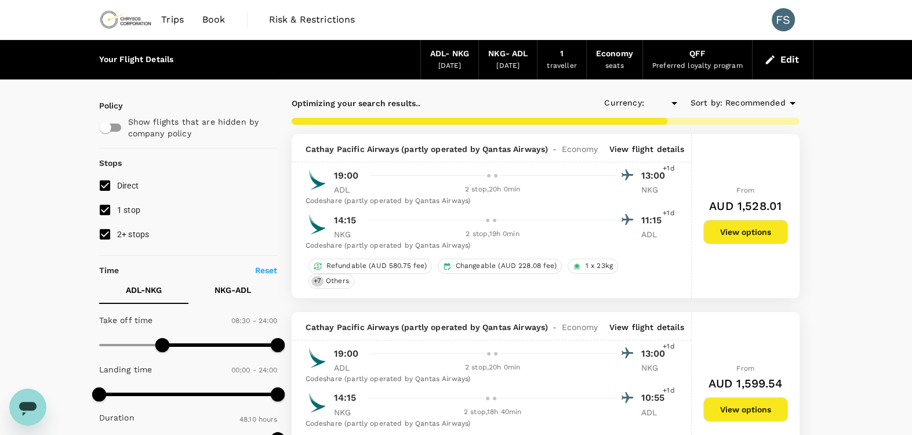
type input "AUD"
